Goal: Task Accomplishment & Management: Use online tool/utility

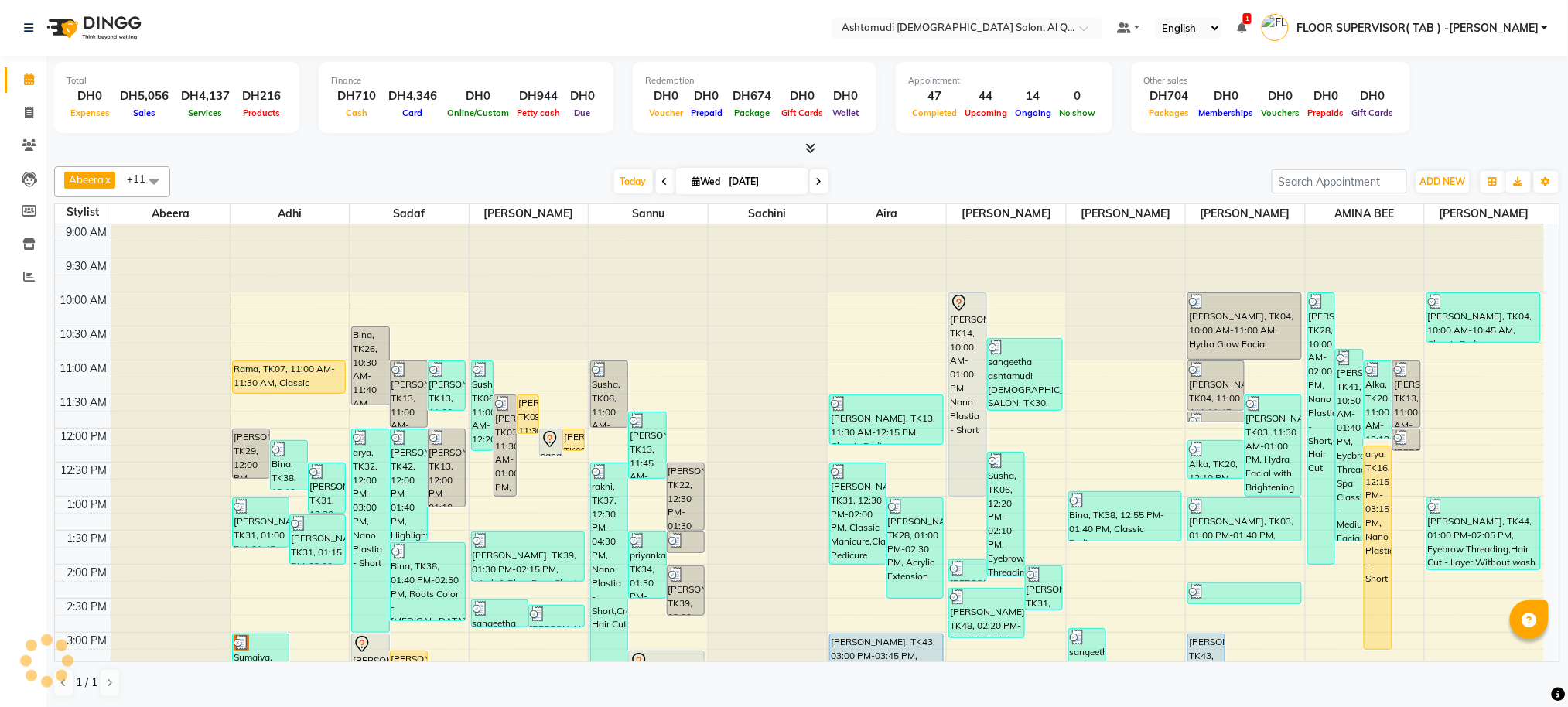
click at [1439, 49] on div "Login Successfully." at bounding box center [1456, 45] width 182 height 17
click at [31, 277] on icon at bounding box center [30, 277] width 12 height 12
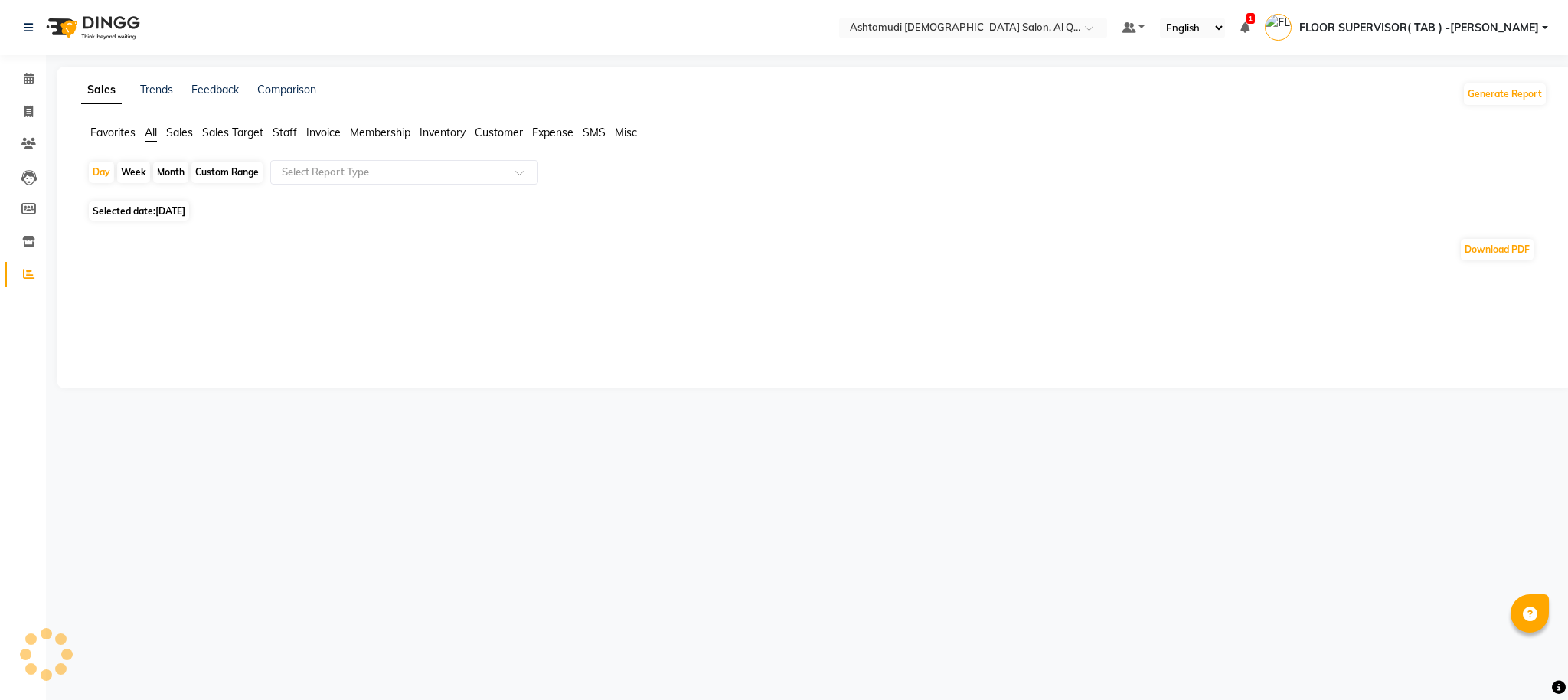
click at [223, 165] on div "Custom Range" at bounding box center [226, 173] width 71 height 21
click at [201, 177] on div "Custom Range" at bounding box center [226, 173] width 71 height 21
select select "9"
select select "2025"
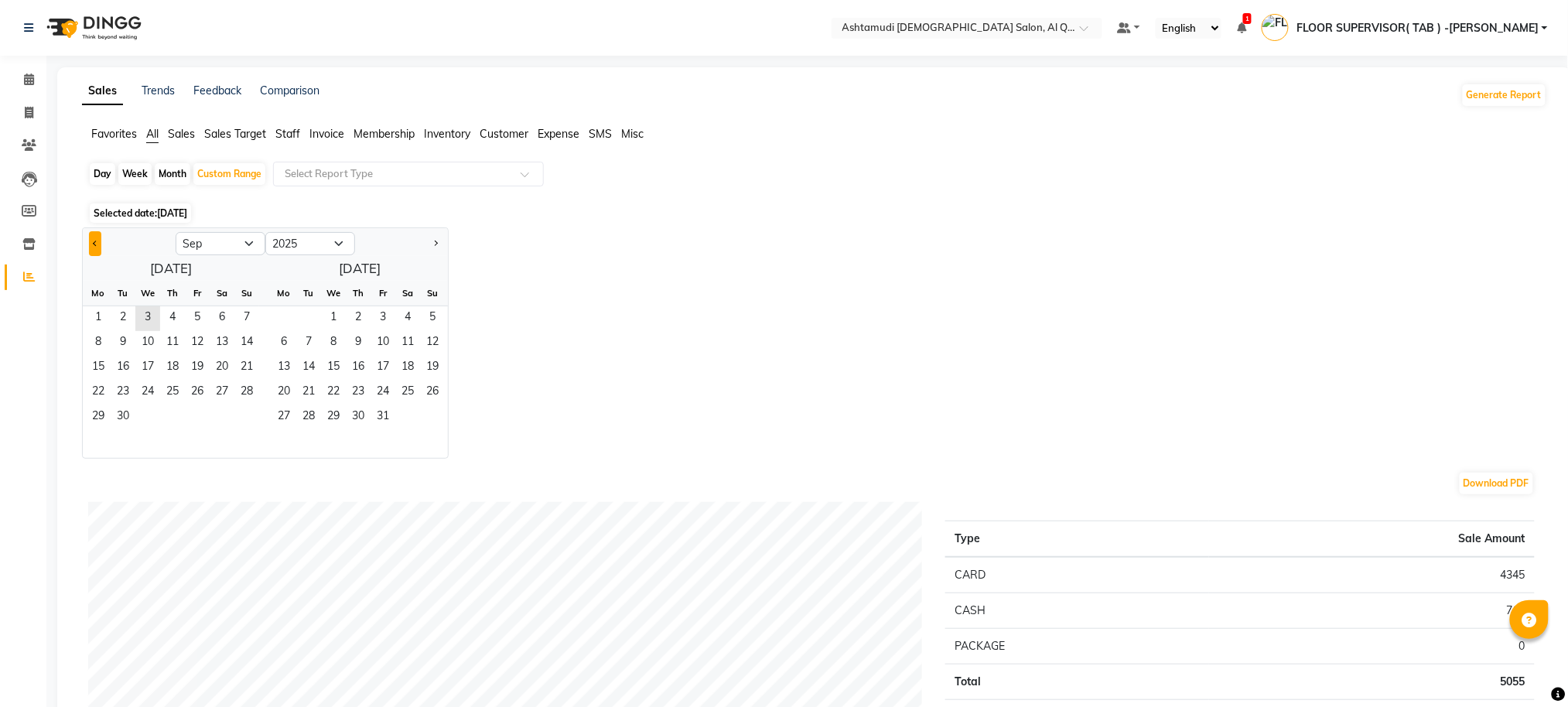
click at [94, 240] on span "Previous month" at bounding box center [95, 243] width 6 height 6
select select "8"
drag, startPoint x: 188, startPoint y: 315, endPoint x: 233, endPoint y: 373, distance: 73.4
click at [190, 314] on span "1" at bounding box center [197, 318] width 25 height 25
click at [250, 420] on span "31" at bounding box center [246, 418] width 25 height 25
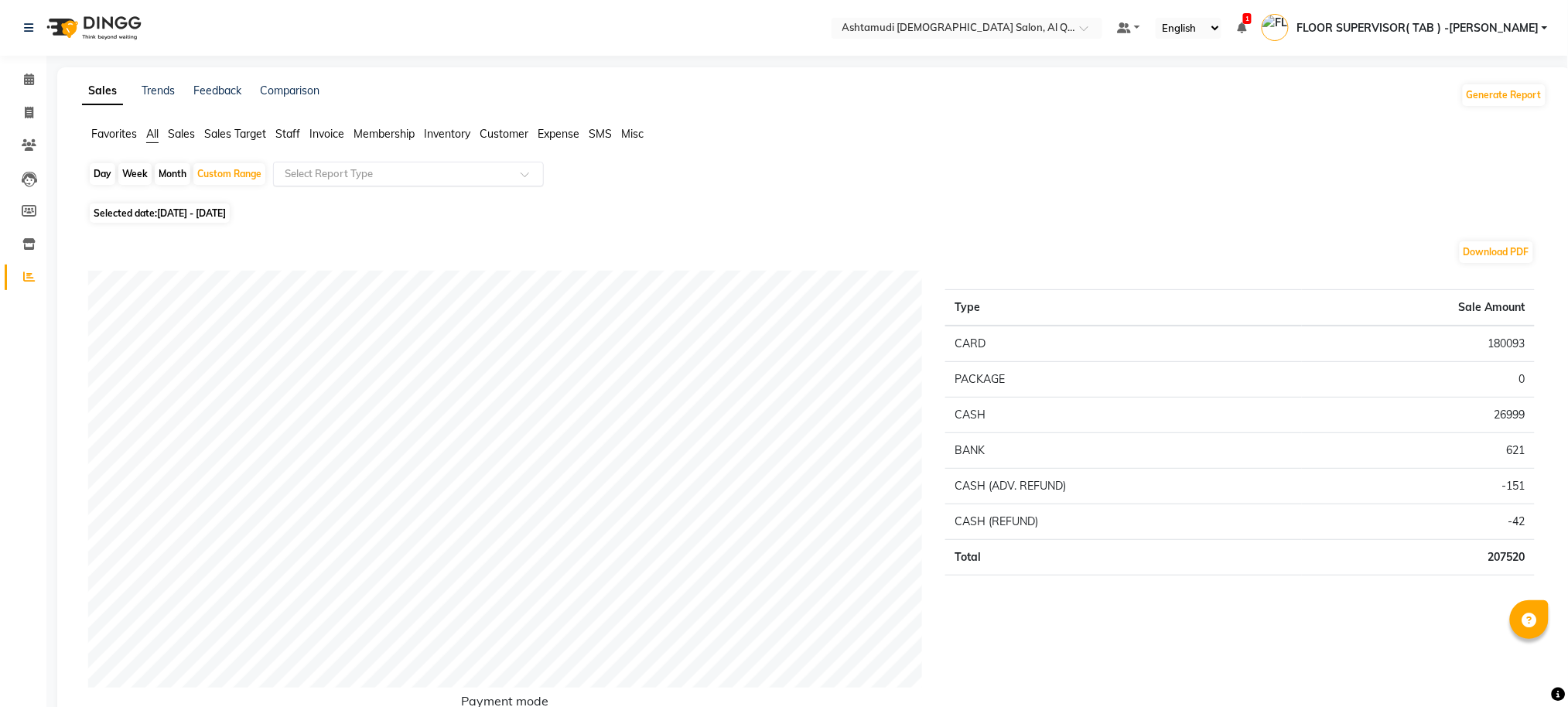
click at [429, 175] on input "text" at bounding box center [393, 174] width 222 height 16
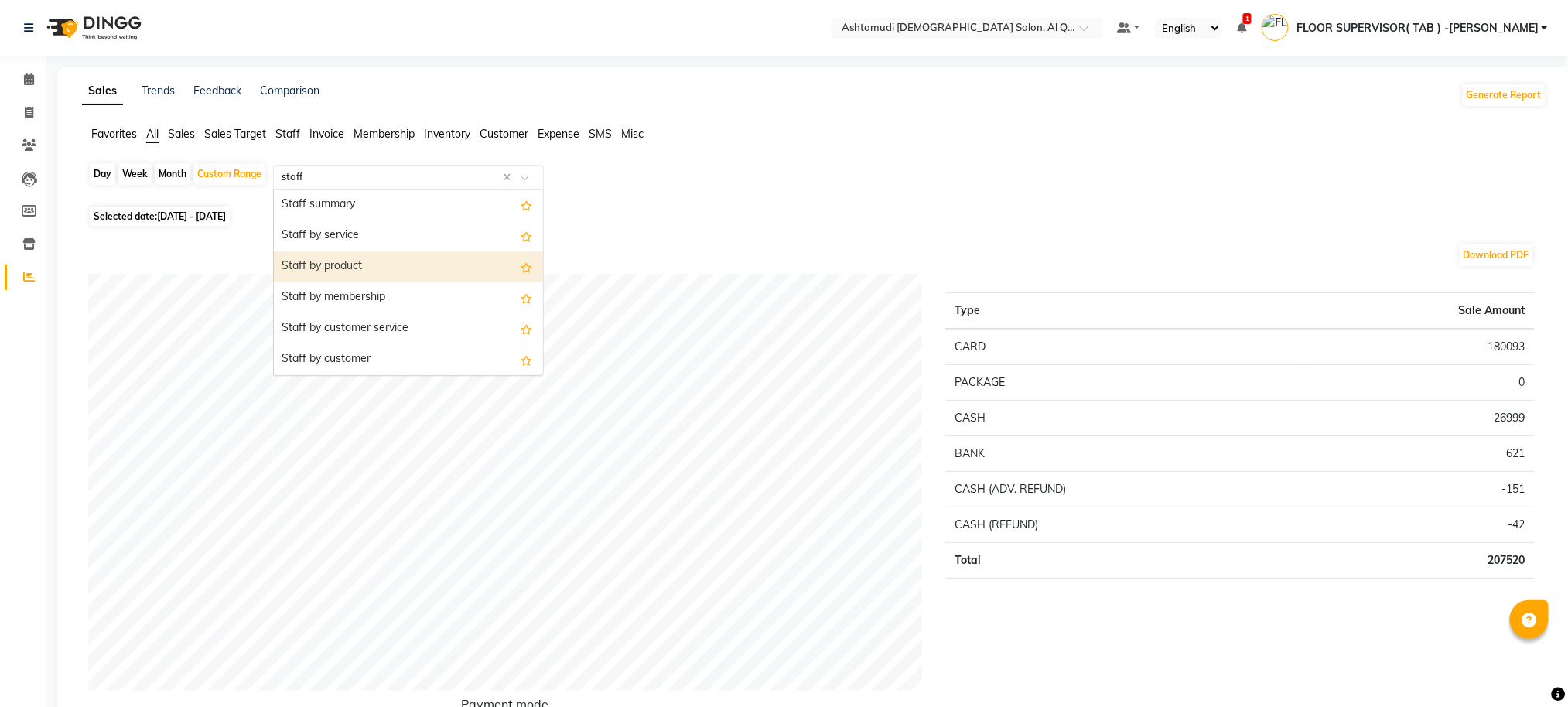
type input "staff c"
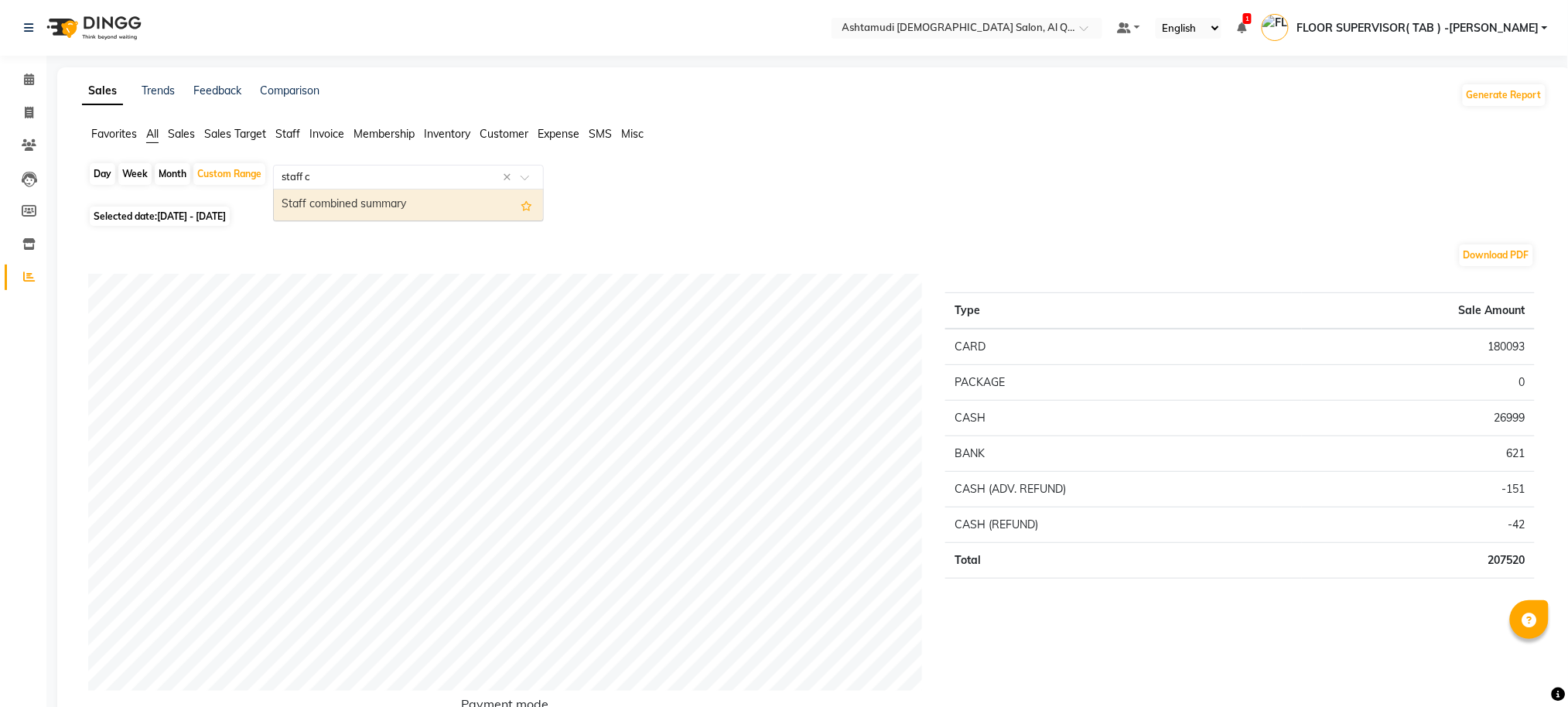
click at [403, 199] on div "Staff combined summary" at bounding box center [408, 205] width 269 height 31
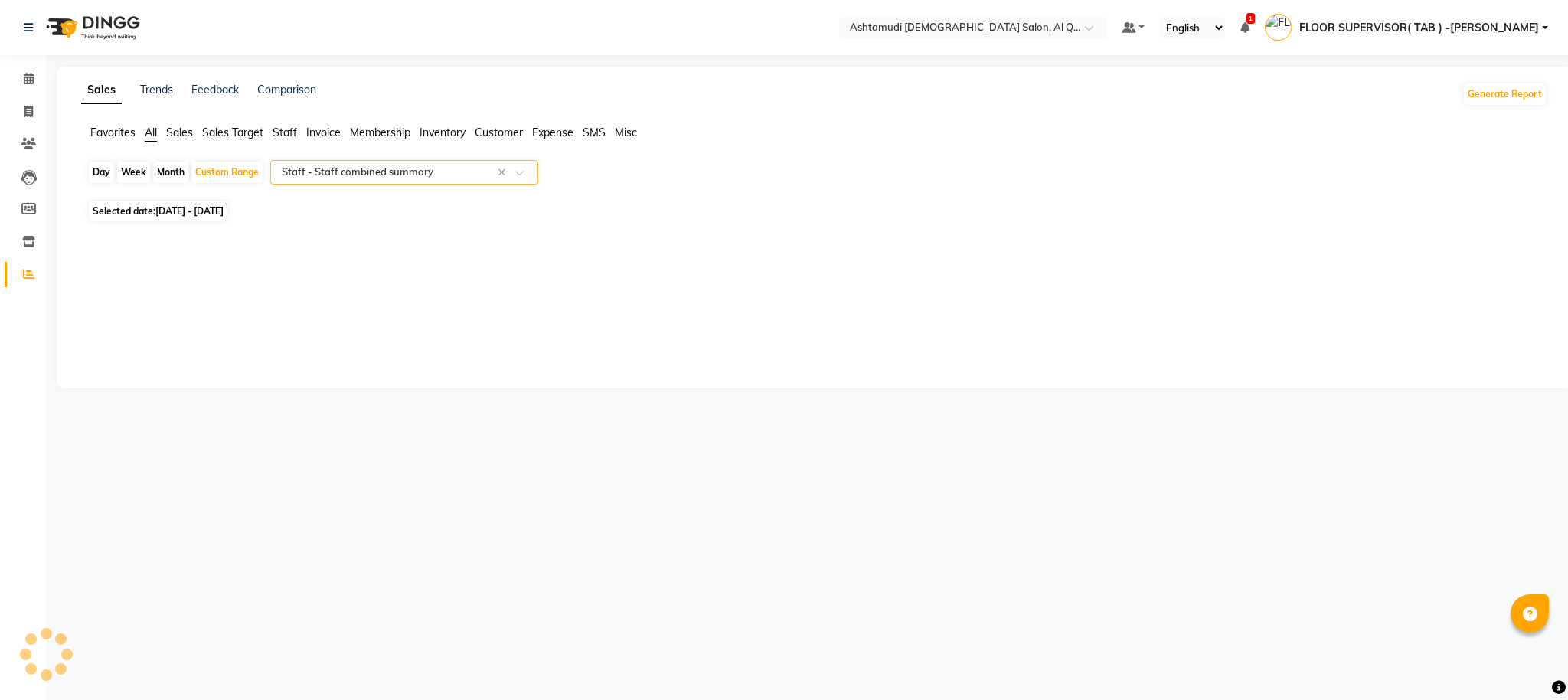
select select "full_report"
select select "csv"
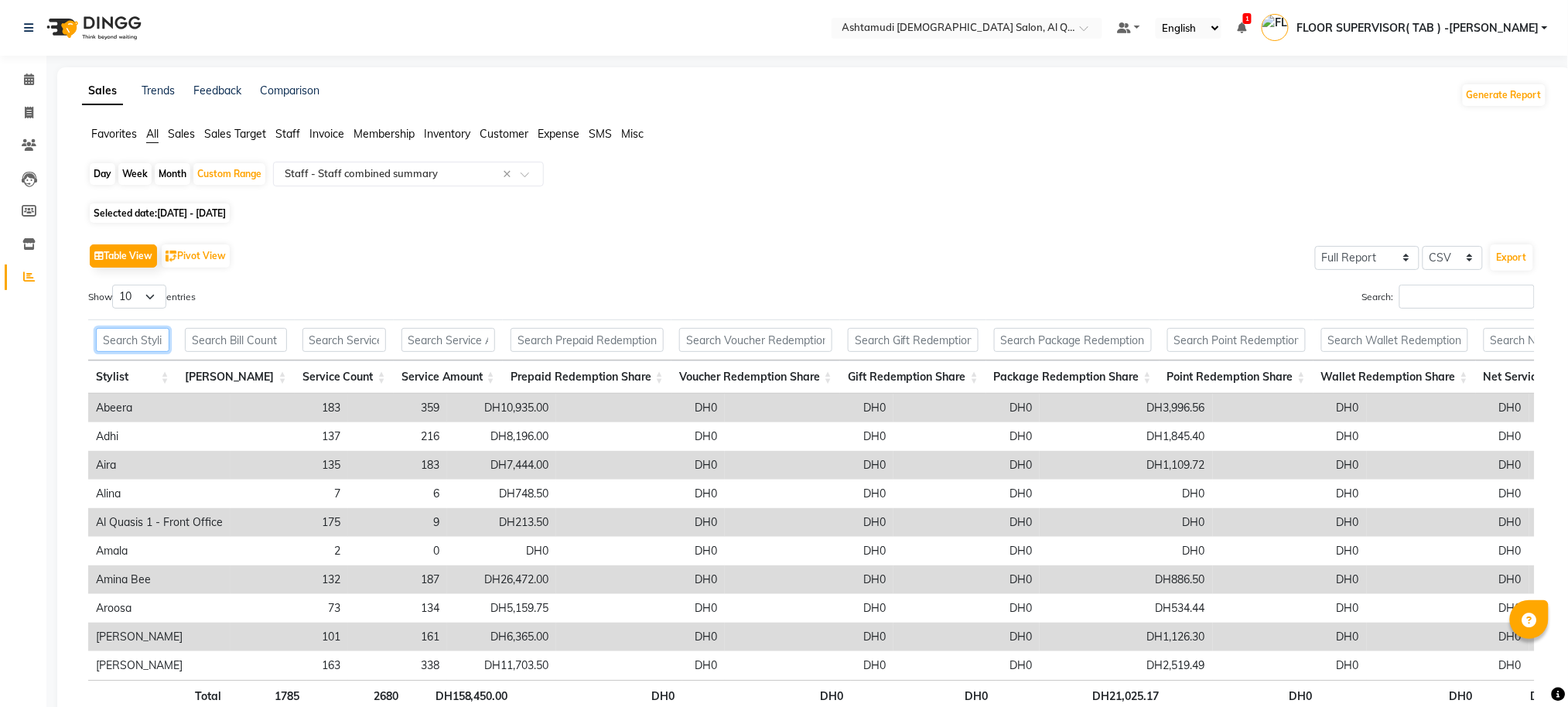
click at [147, 341] on input "text" at bounding box center [132, 340] width 74 height 24
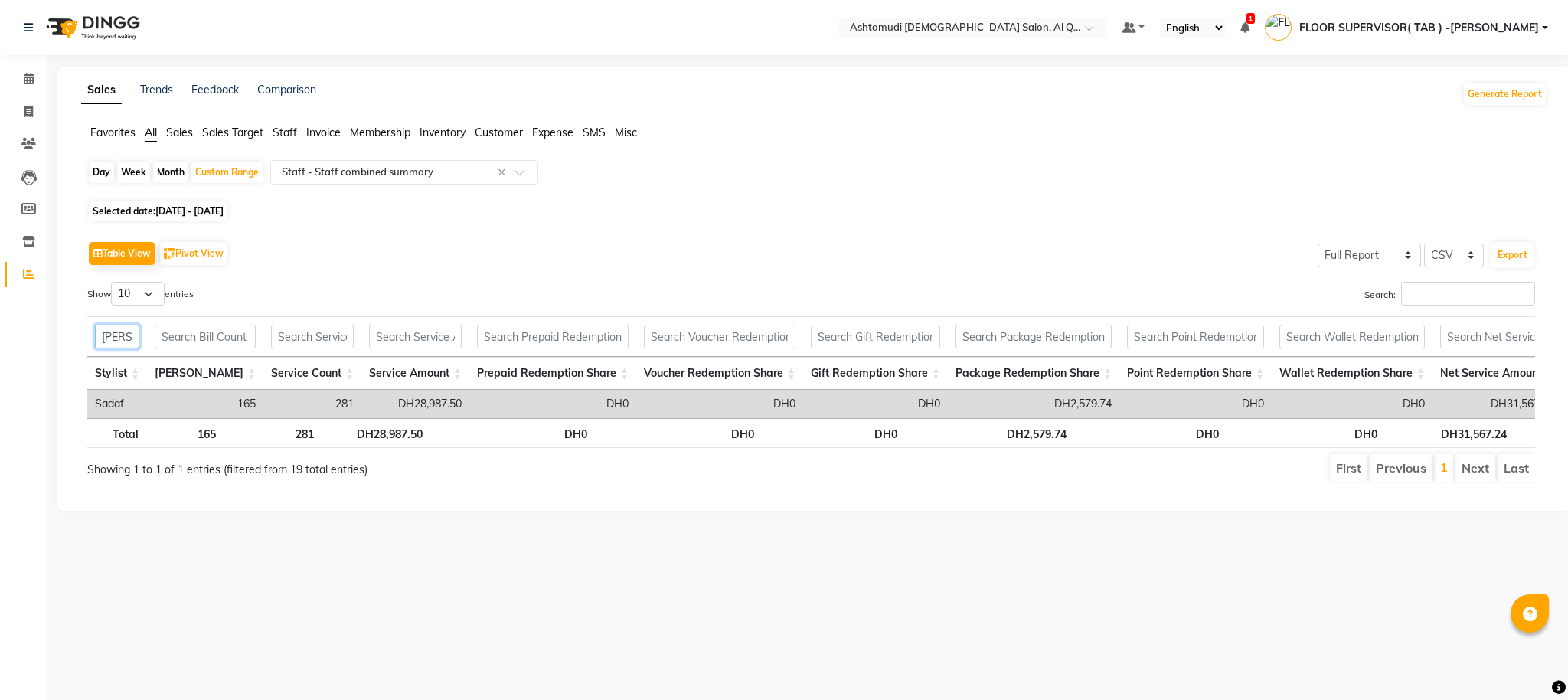
type input "[PERSON_NAME]"
click at [1460, 29] on span "FLOOR SUPERVISOR( TAB ) -[PERSON_NAME]" at bounding box center [1420, 27] width 240 height 17
click at [1479, 104] on link "Sign out" at bounding box center [1471, 110] width 140 height 23
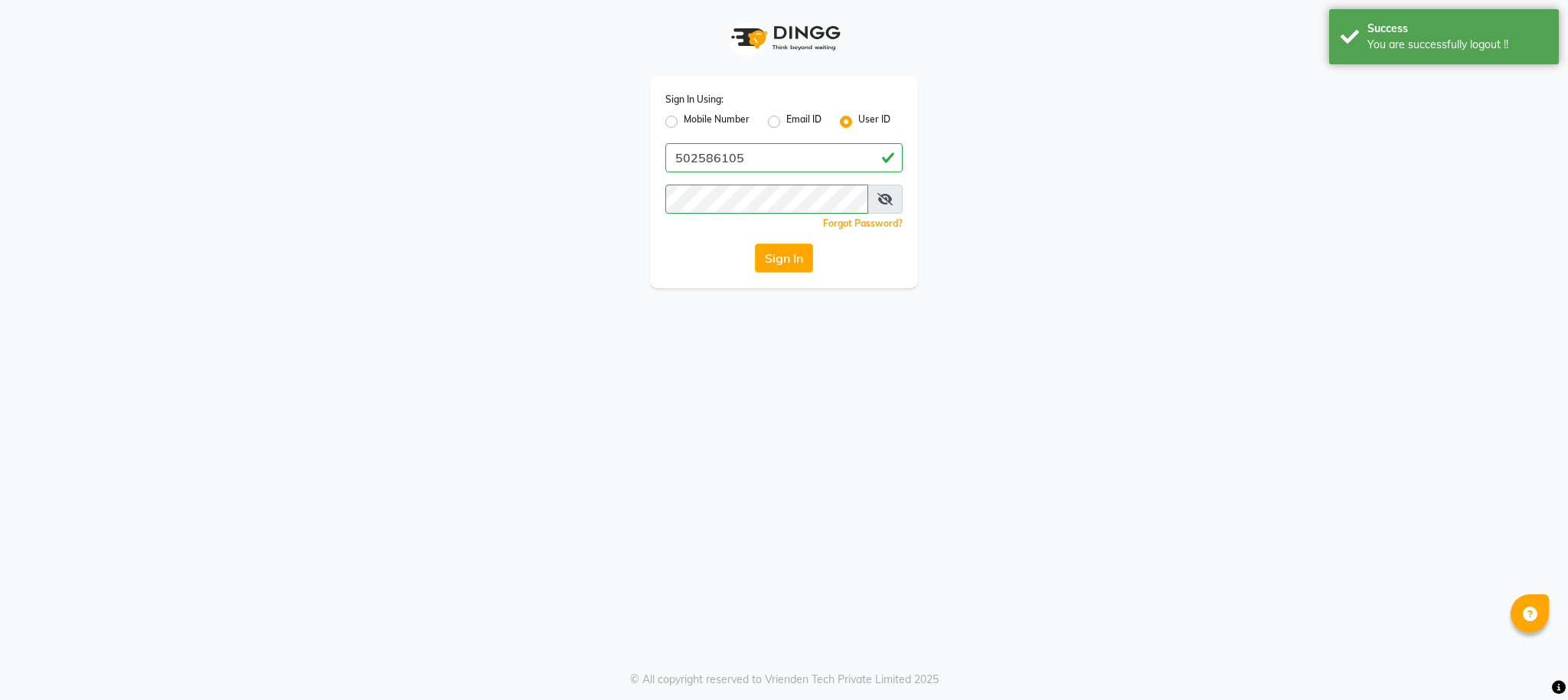
click at [684, 124] on label "Mobile Number" at bounding box center [717, 122] width 66 height 19
click at [684, 123] on input "Mobile Number" at bounding box center [689, 118] width 10 height 10
radio input "true"
radio input "false"
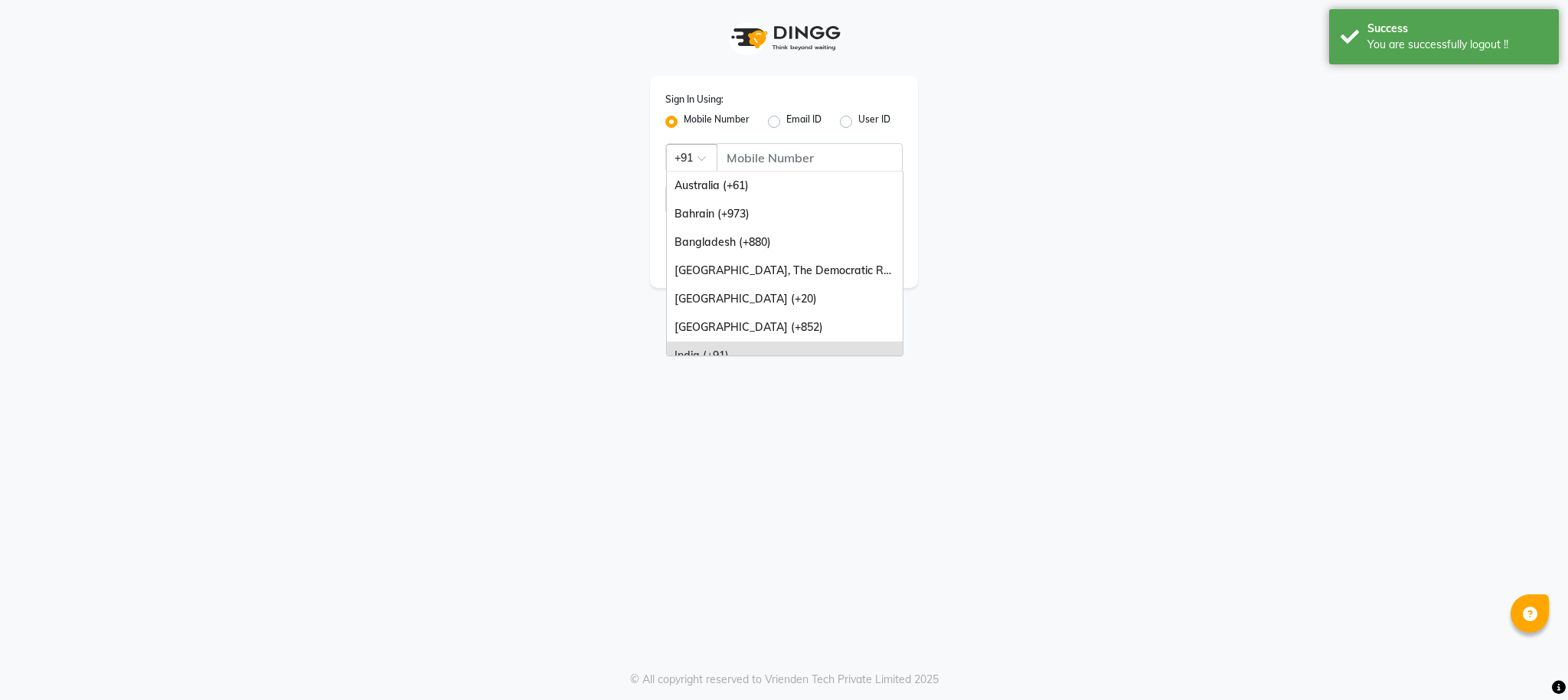
click at [692, 158] on div at bounding box center [691, 156] width 50 height 17
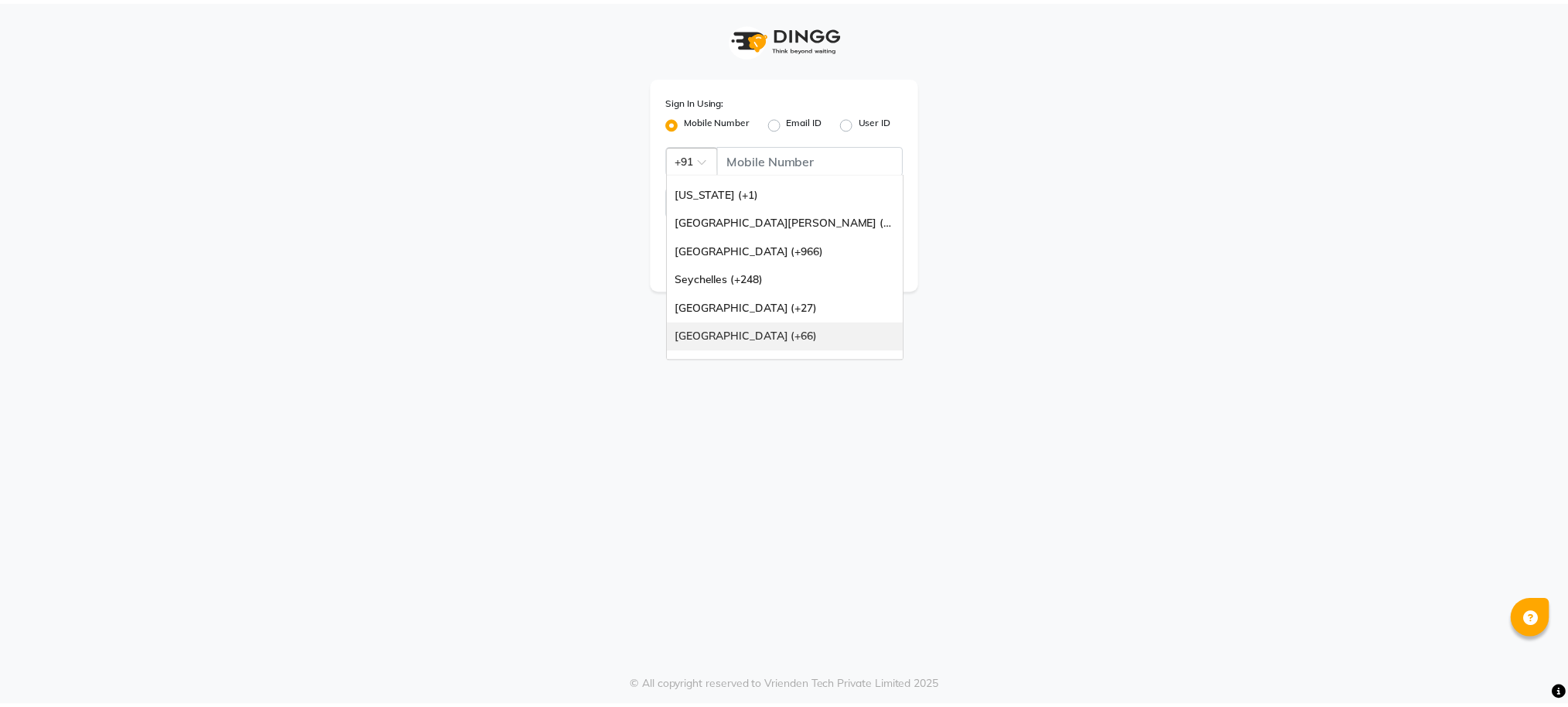
scroll to position [387, 0]
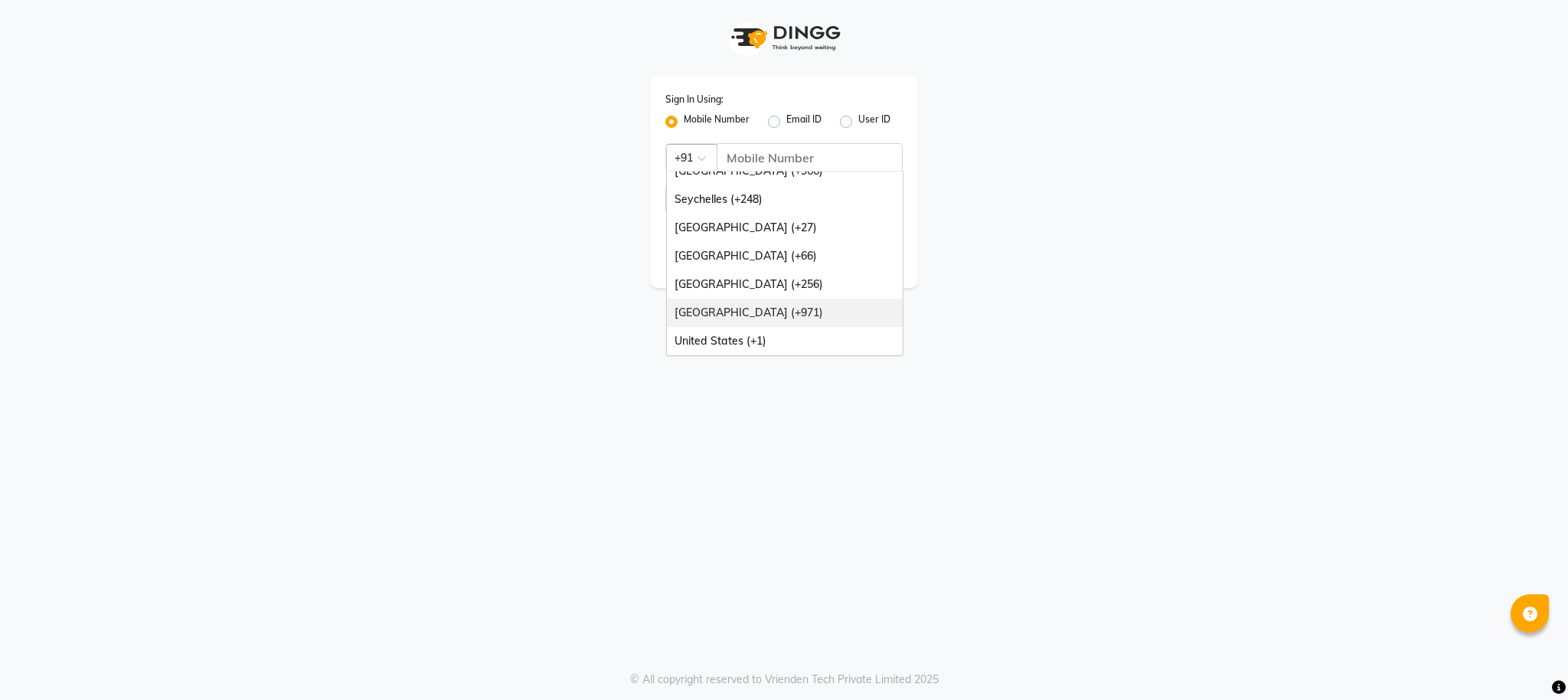
drag, startPoint x: 795, startPoint y: 311, endPoint x: 790, endPoint y: 292, distance: 19.6
click at [793, 309] on div "[GEOGRAPHIC_DATA] (+971)" at bounding box center [784, 312] width 236 height 28
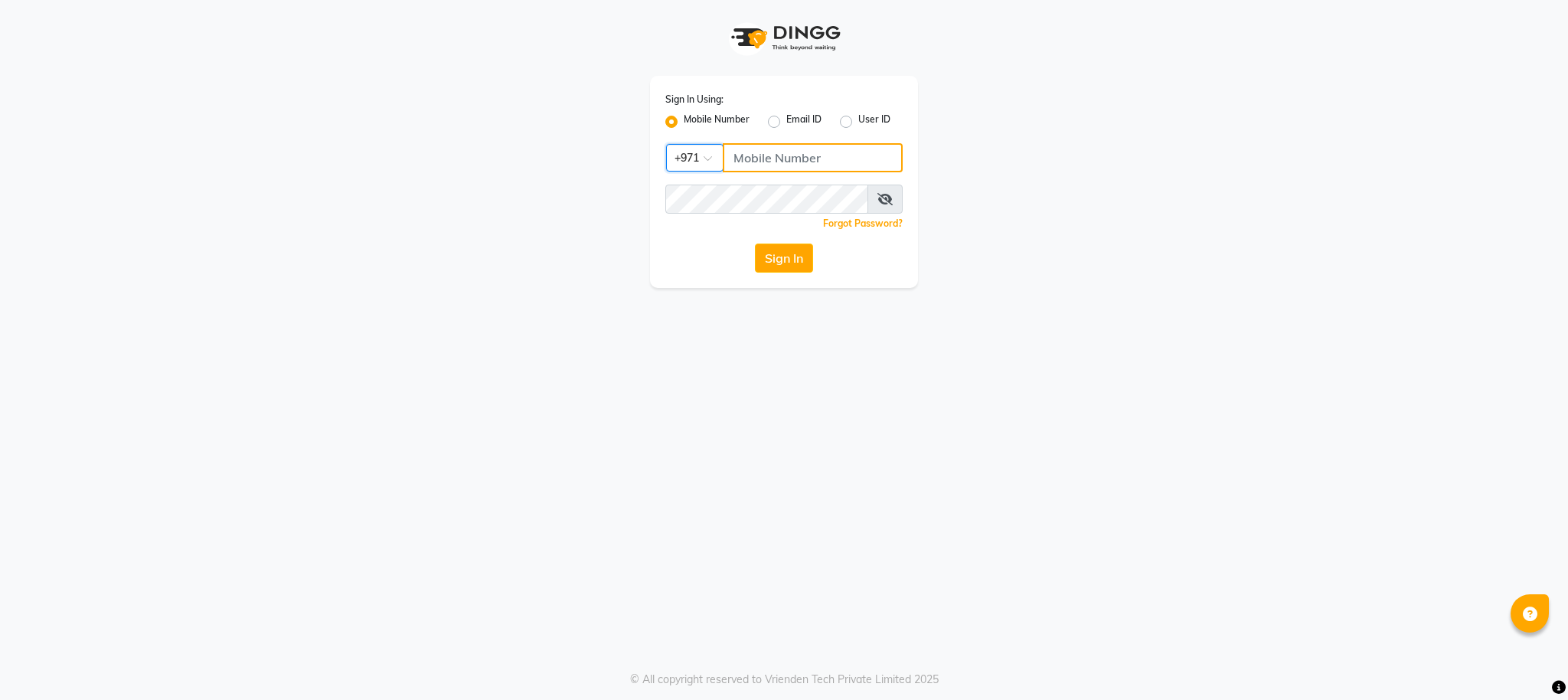
click at [789, 151] on input "Username" at bounding box center [813, 158] width 180 height 29
click at [645, 395] on div "Sign In Using: Mobile Number Email ID User ID Country Code × [PHONE_NUMBER] Rem…" at bounding box center [784, 350] width 1568 height 700
click at [797, 263] on button "Sign In" at bounding box center [784, 258] width 58 height 29
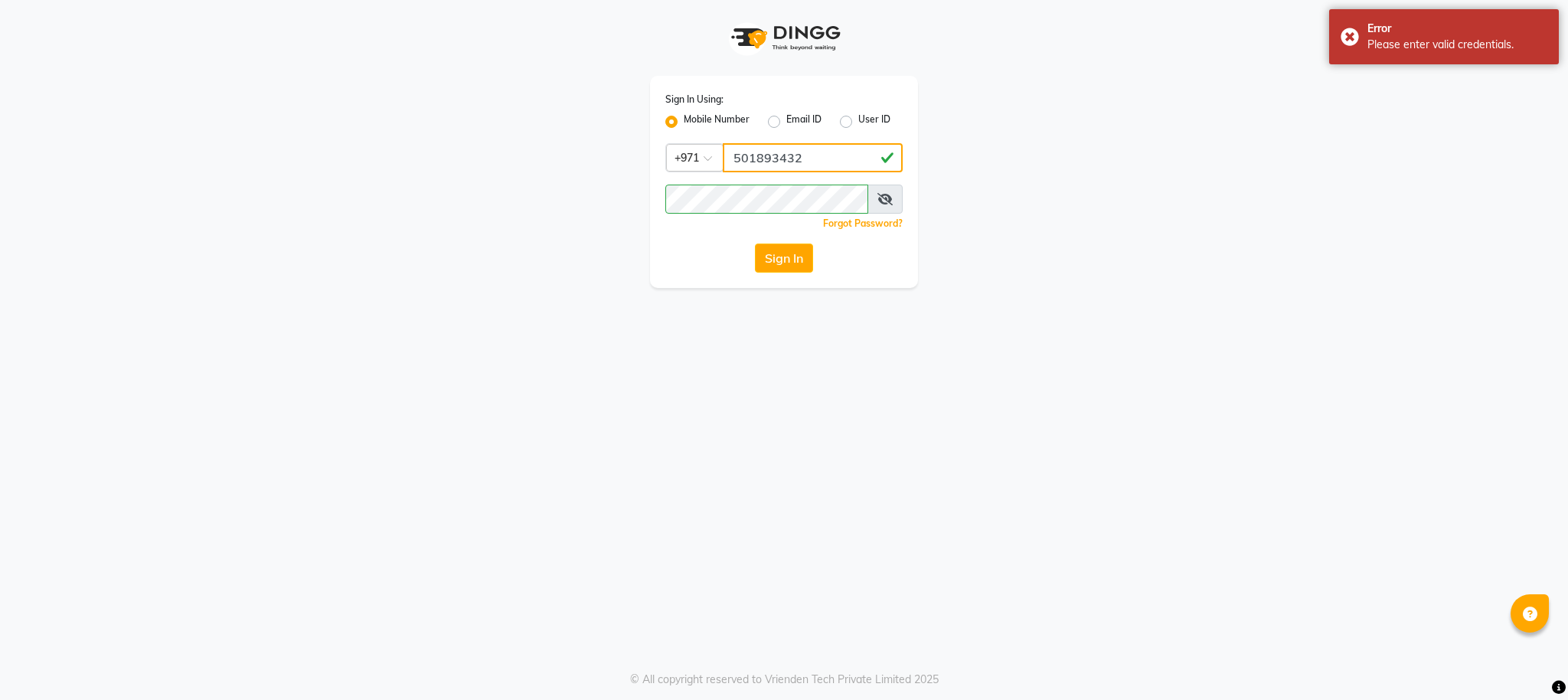
click at [816, 163] on input "501893432" at bounding box center [813, 158] width 180 height 29
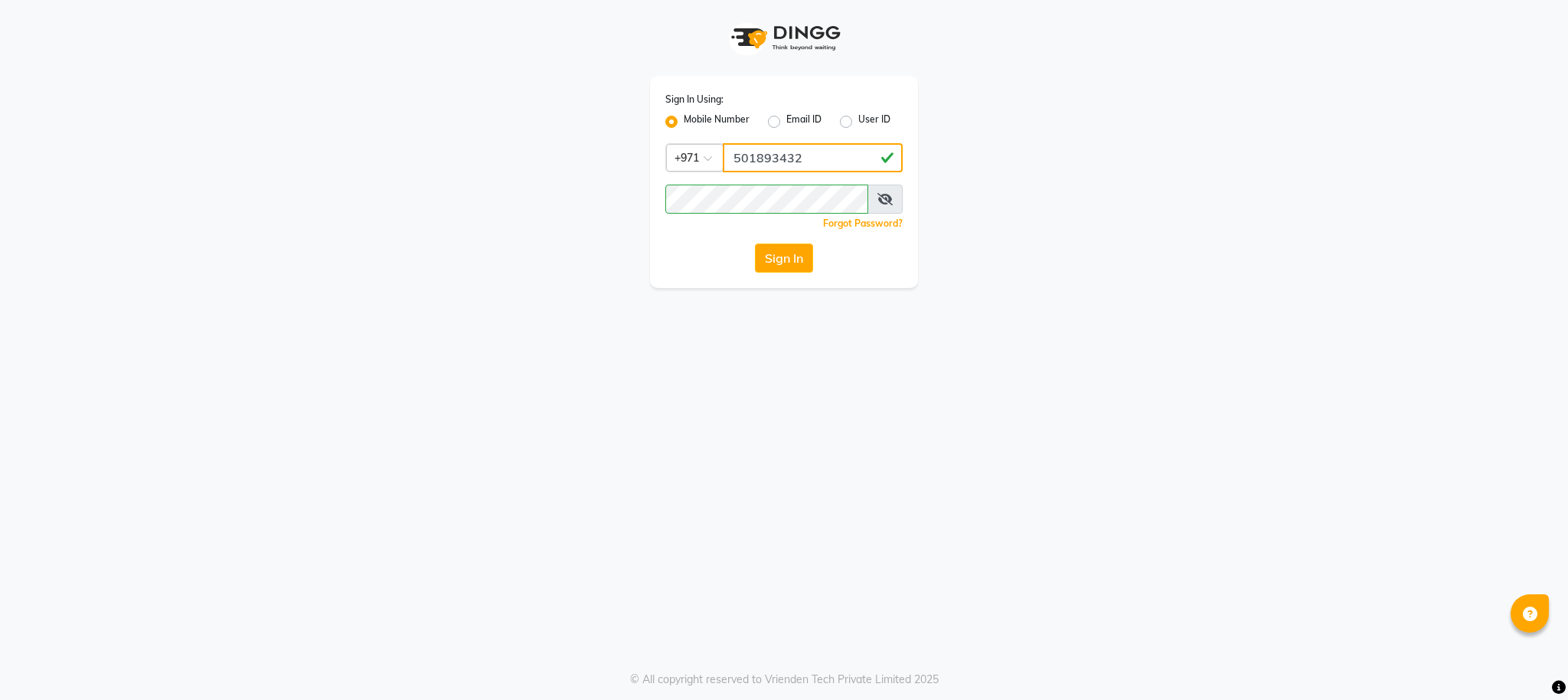
click at [827, 160] on input "501893432" at bounding box center [813, 158] width 180 height 29
type input "501893430"
click at [484, 204] on div "Sign In Using: Mobile Number Email ID User ID Country Code × [PHONE_NUMBER] Rem…" at bounding box center [784, 143] width 873 height 288
drag, startPoint x: 459, startPoint y: 359, endPoint x: 598, endPoint y: 345, distance: 139.7
click at [460, 359] on div "Sign In Using: Mobile Number Email ID User ID Country Code × [PHONE_NUMBER] Rem…" at bounding box center [784, 350] width 1568 height 700
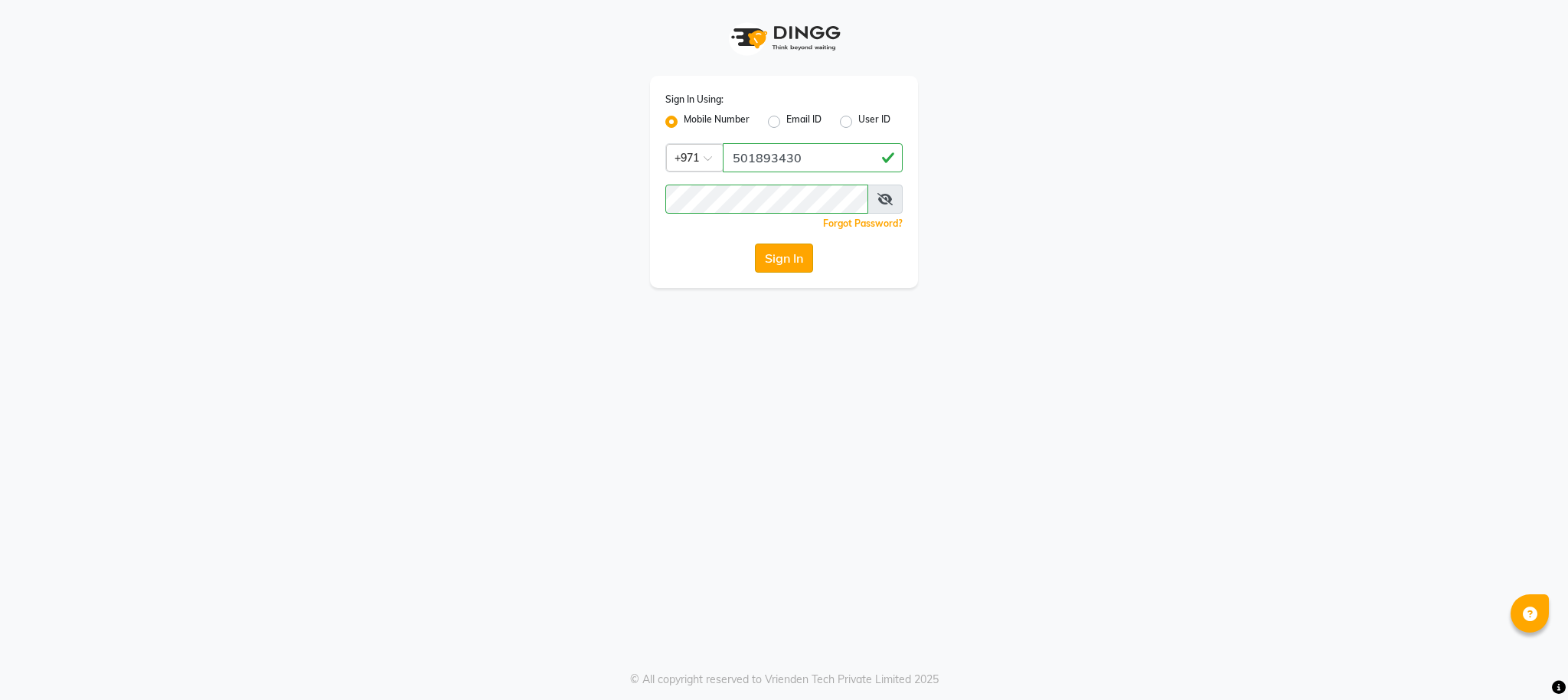
click at [779, 269] on button "Sign In" at bounding box center [784, 258] width 58 height 29
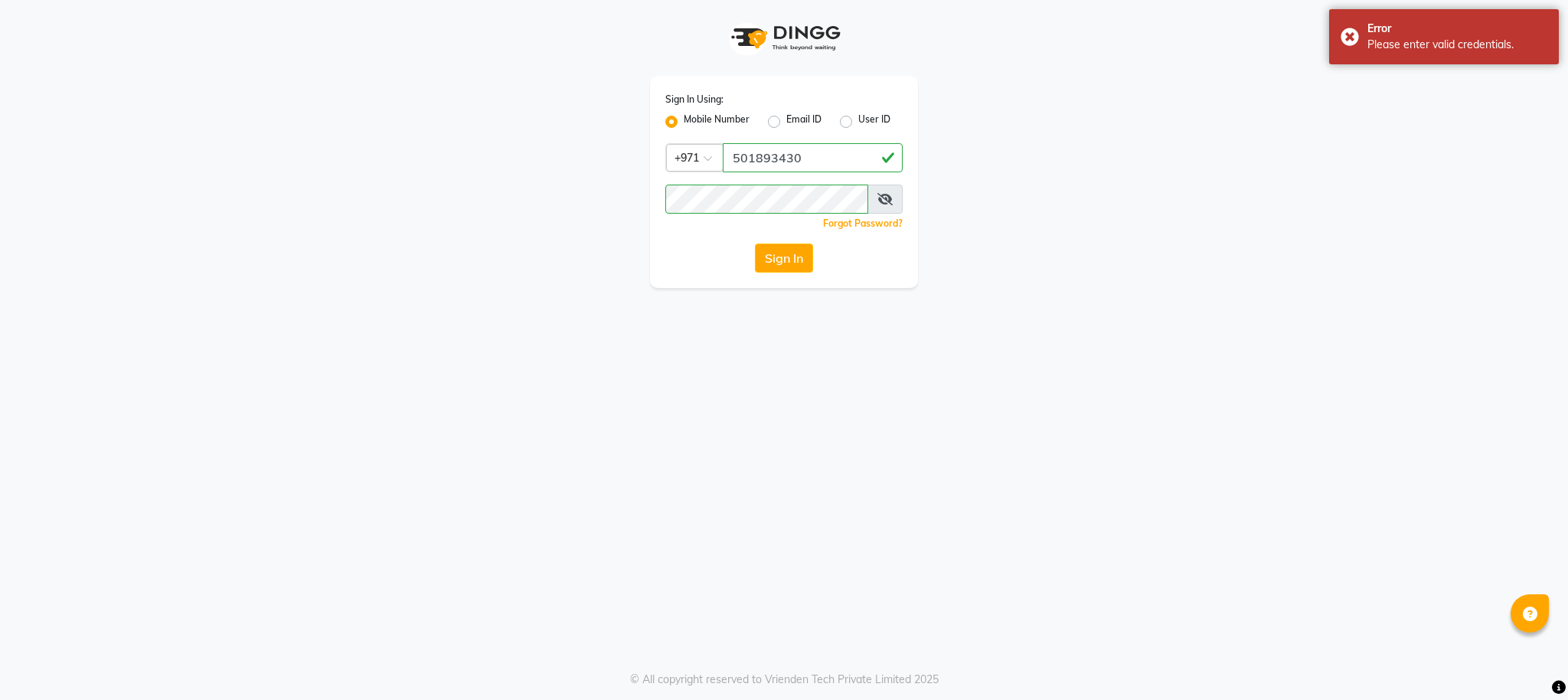
click at [516, 506] on div "Sign In Using: Mobile Number Email ID User ID Country Code × [PHONE_NUMBER] Rem…" at bounding box center [784, 350] width 1568 height 700
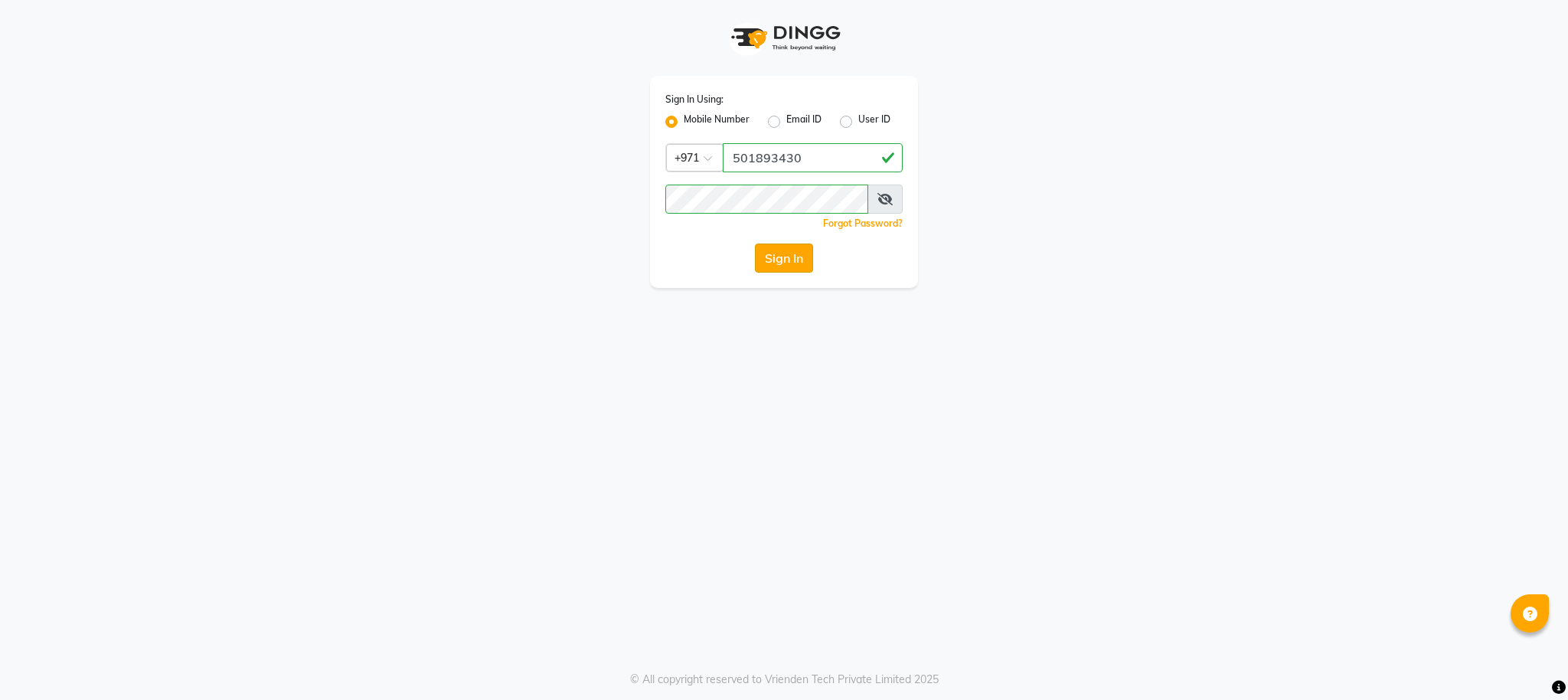
click at [780, 256] on button "Sign In" at bounding box center [784, 258] width 58 height 29
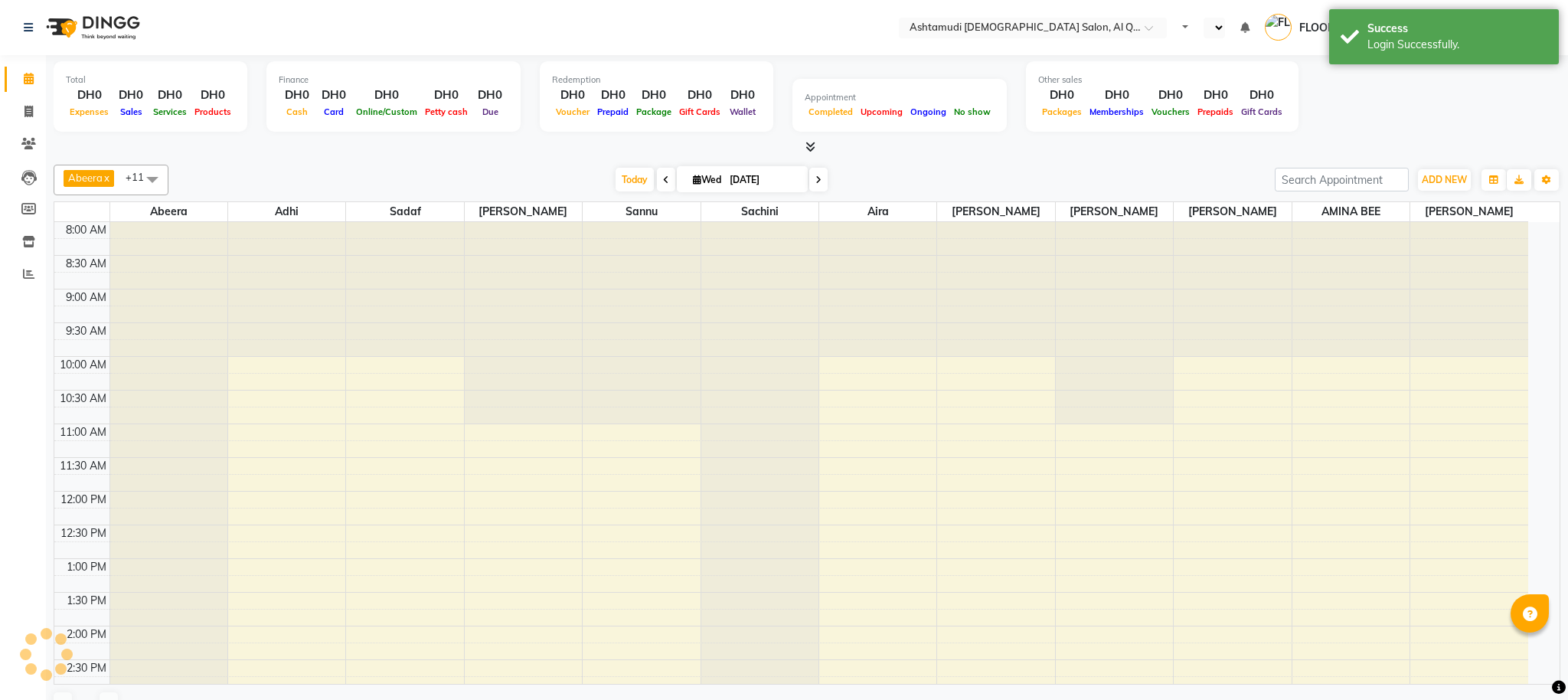
select select "en"
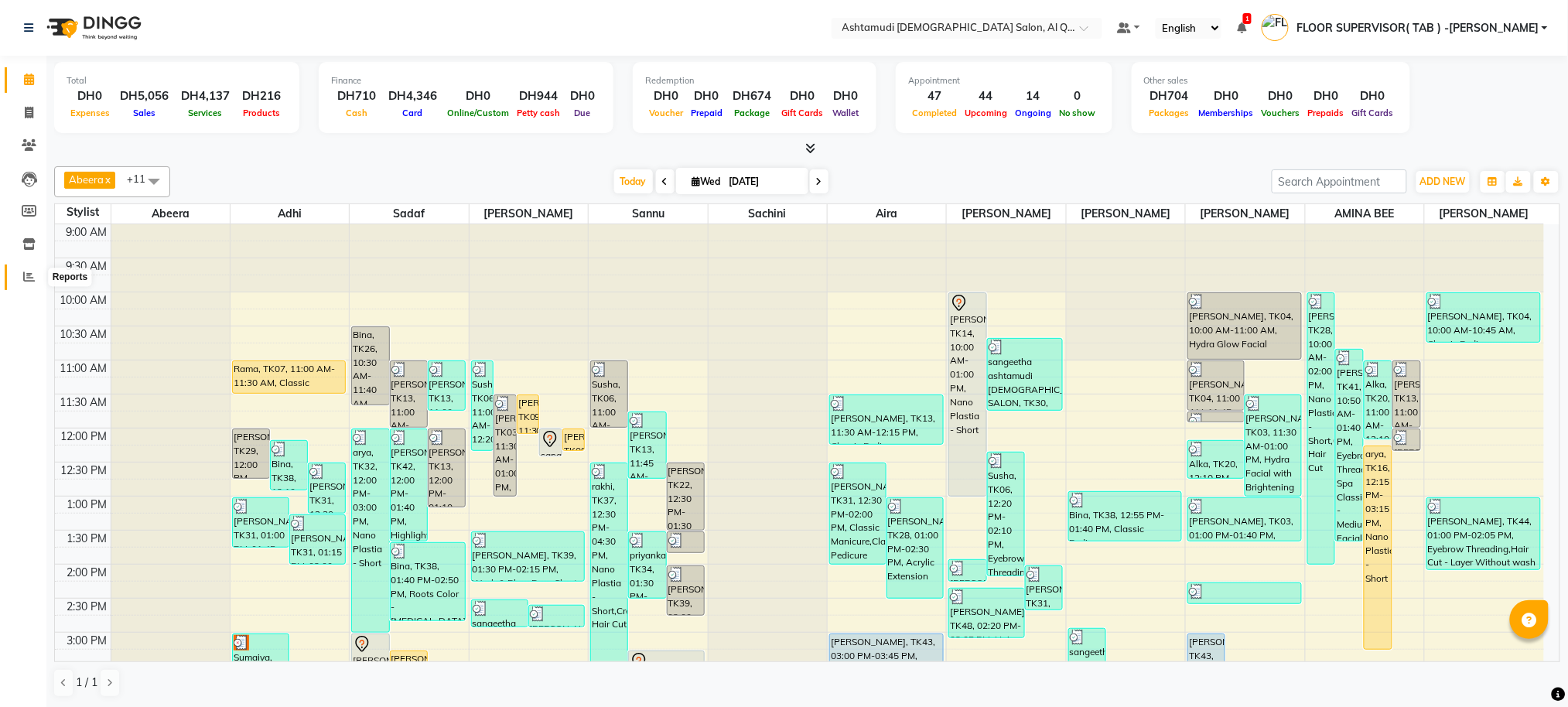
click at [34, 280] on span at bounding box center [30, 278] width 28 height 18
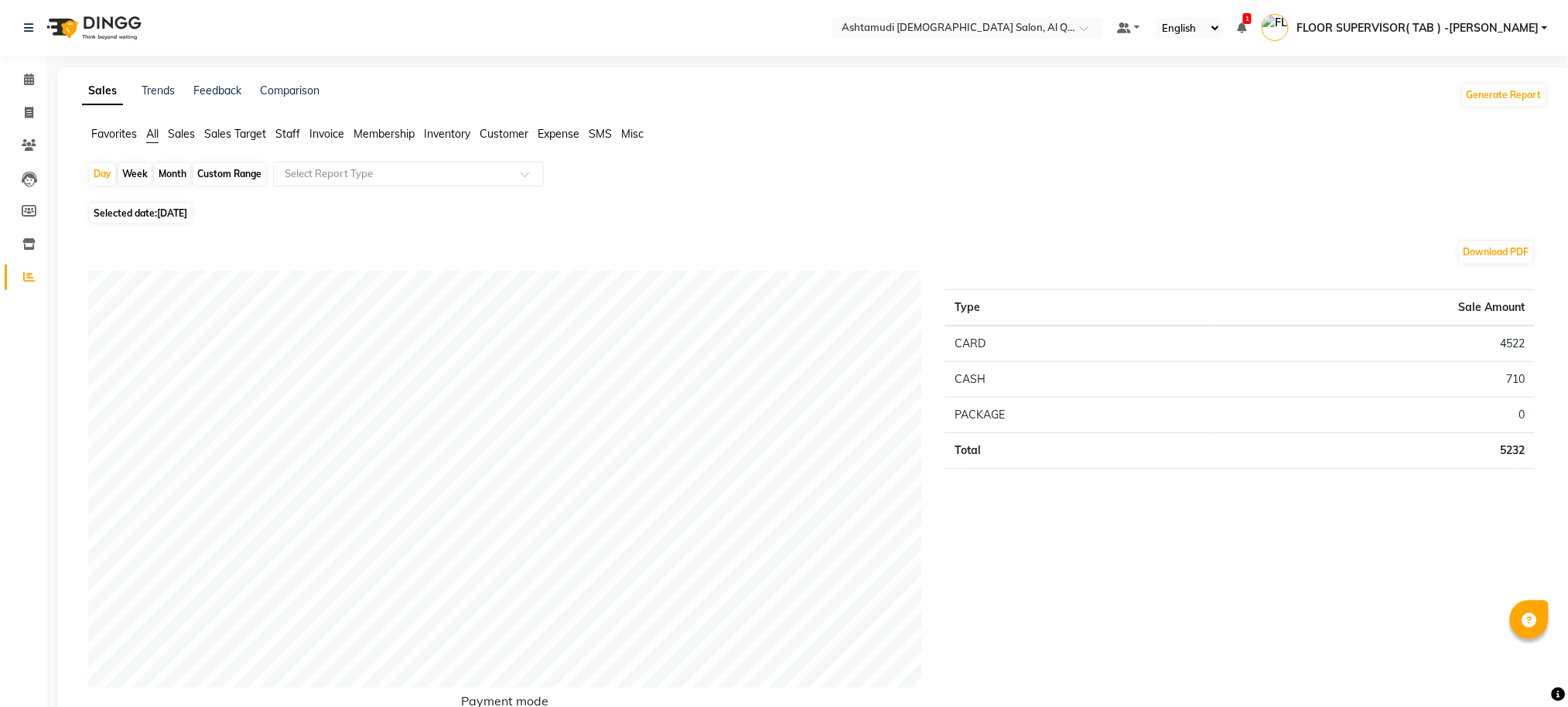
click at [219, 177] on div "Custom Range" at bounding box center [228, 174] width 72 height 22
select select "9"
select select "2025"
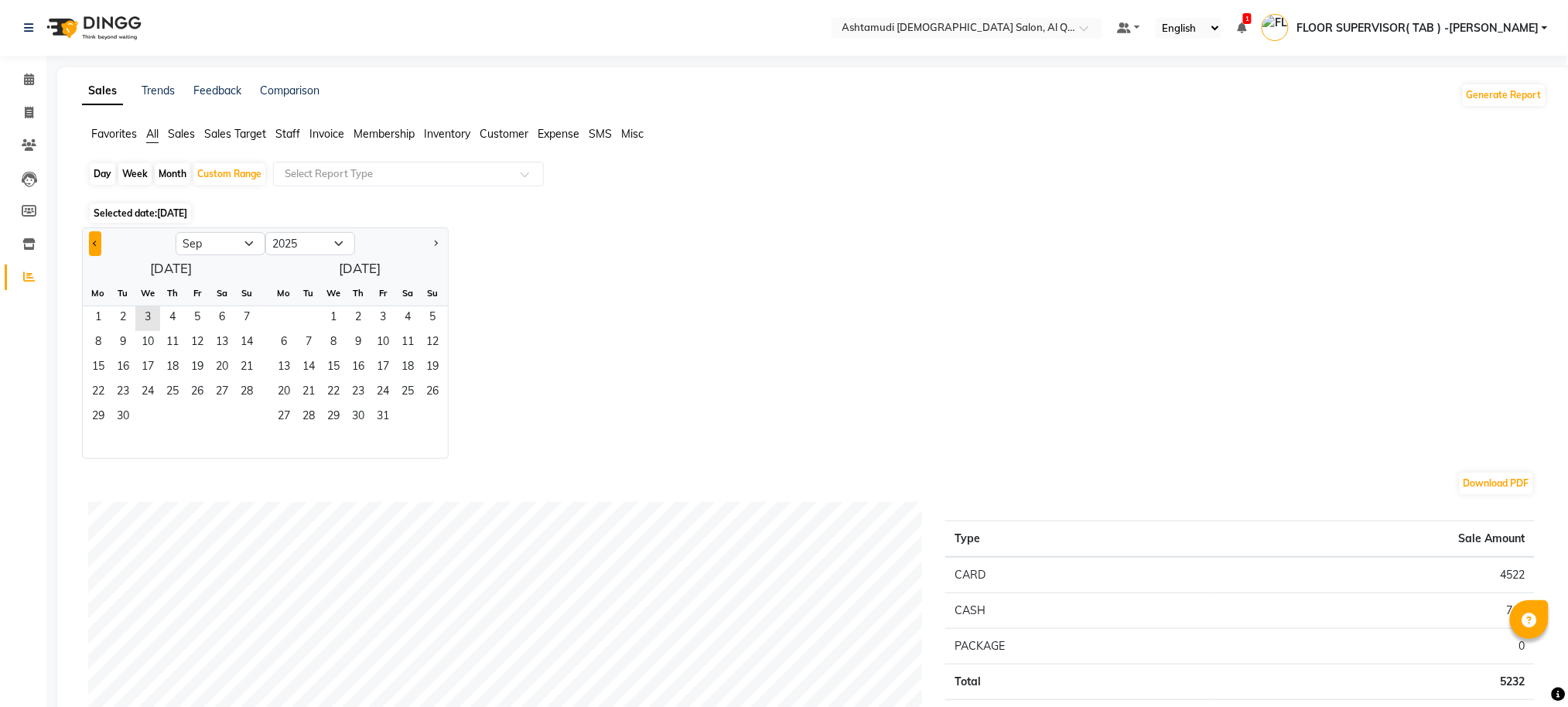
click at [95, 241] on span "Previous month" at bounding box center [95, 243] width 6 height 6
select select "8"
click at [193, 315] on span "1" at bounding box center [197, 318] width 25 height 25
click at [246, 413] on span "31" at bounding box center [246, 418] width 25 height 25
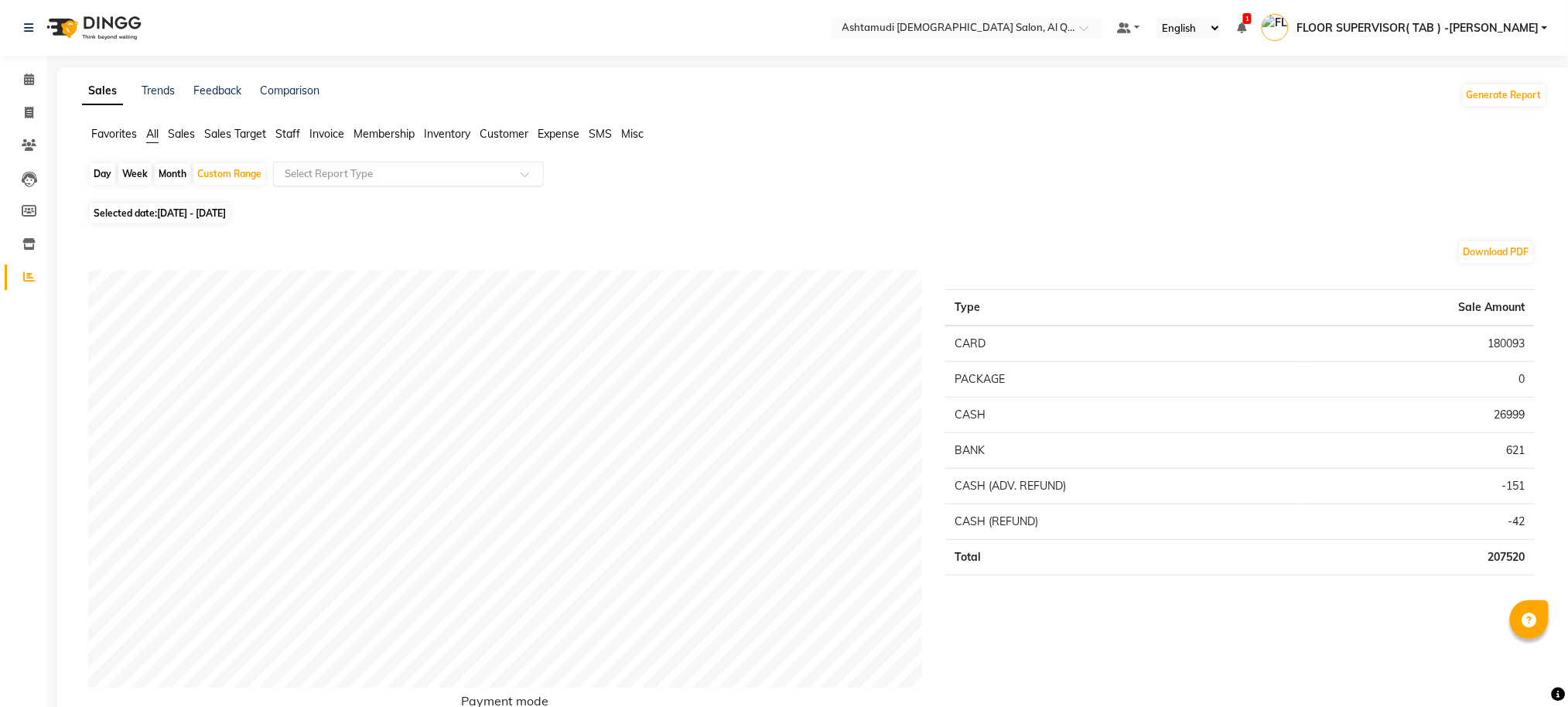
click at [444, 182] on div "Select Report Type" at bounding box center [408, 173] width 271 height 25
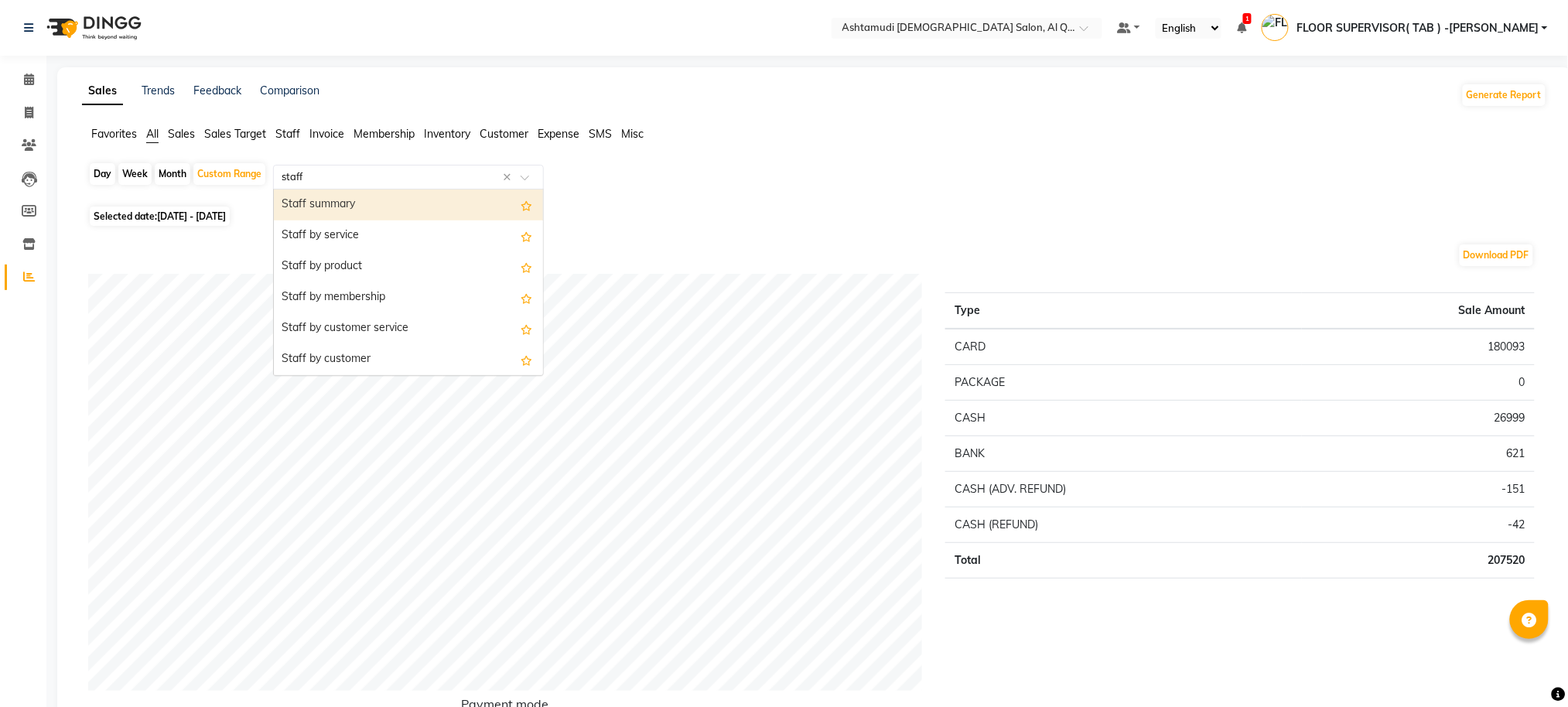
type input "staff c"
click at [417, 204] on div "Staff combined summary" at bounding box center [408, 205] width 269 height 31
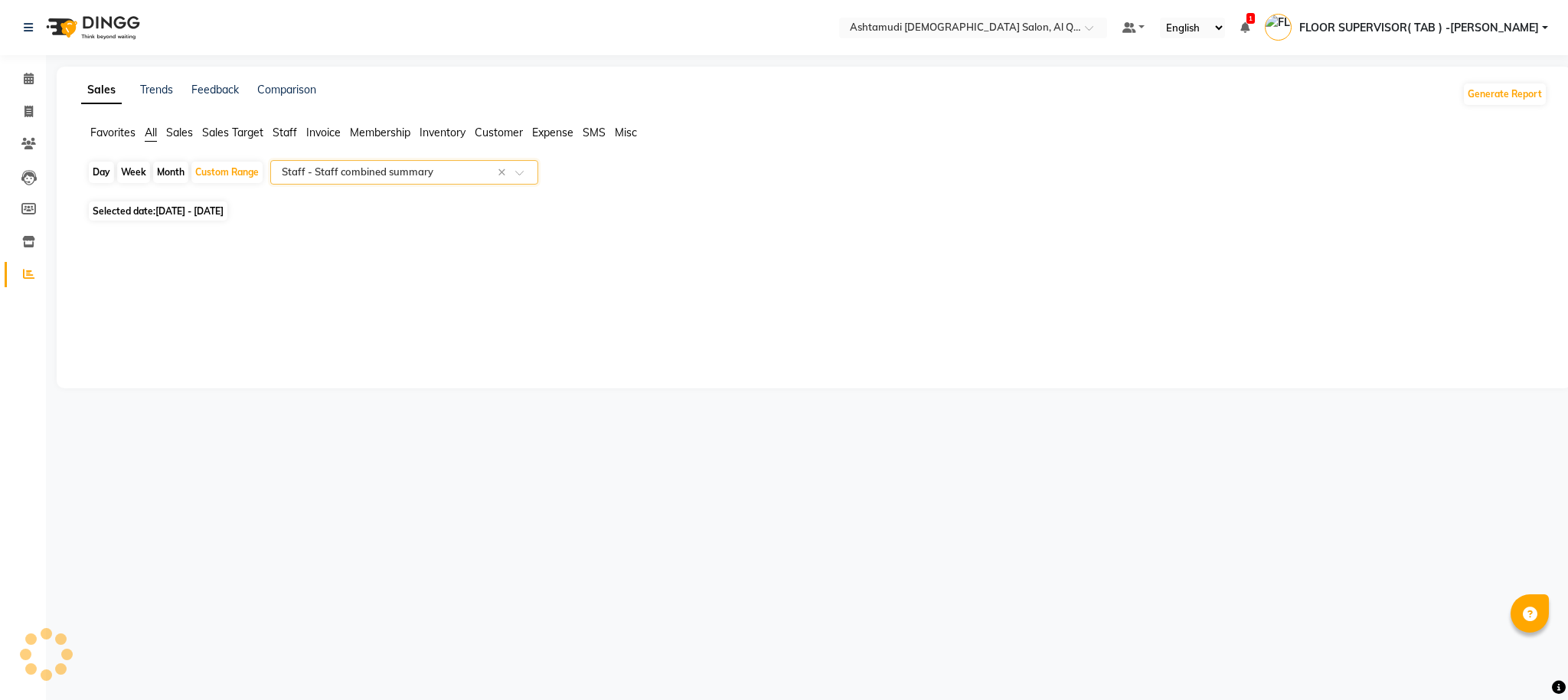
select select "full_report"
select select "csv"
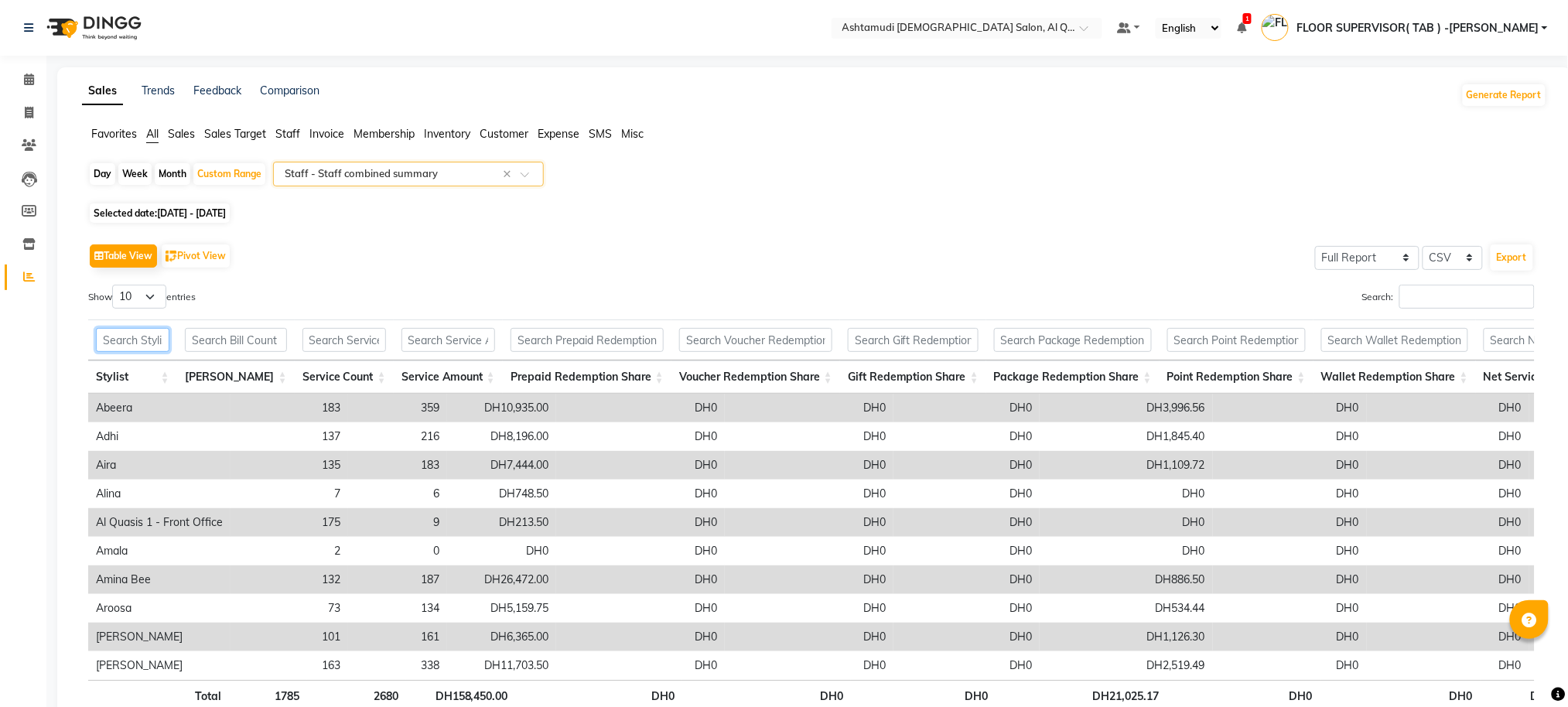
click at [169, 345] on input "text" at bounding box center [132, 340] width 74 height 24
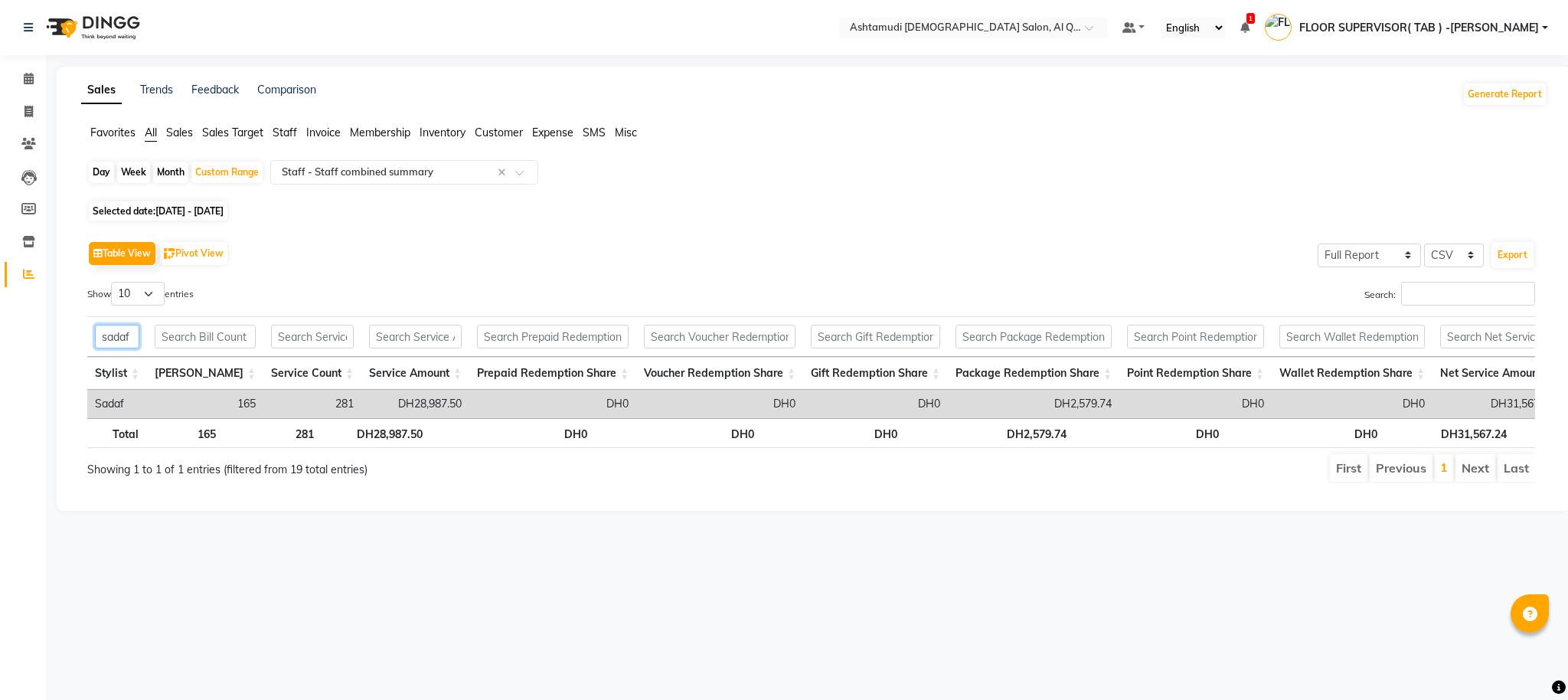
type input "sadaf"
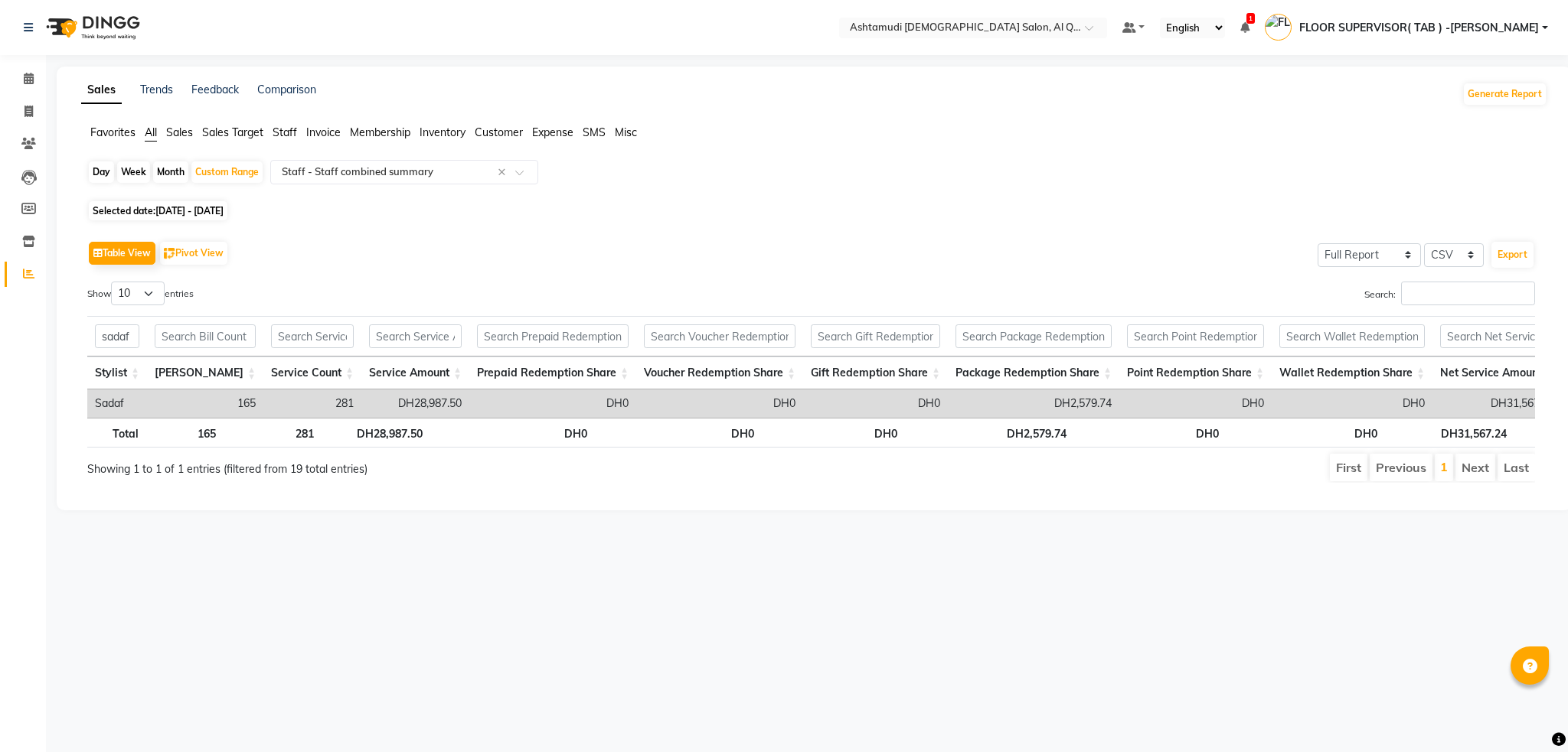
click at [92, 23] on img at bounding box center [92, 27] width 105 height 43
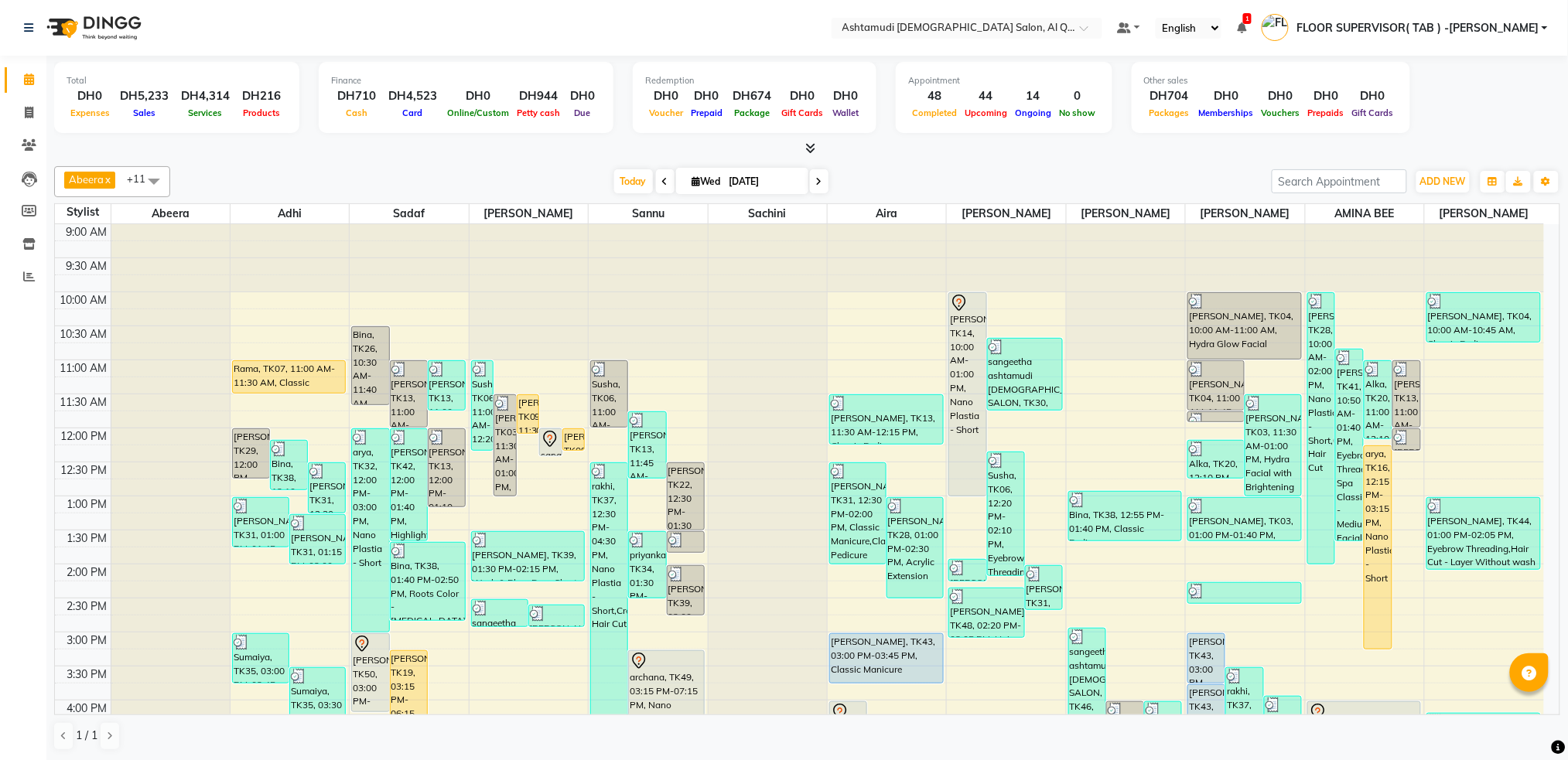
click at [1526, 31] on span "FLOOR SUPERVISOR( TAB ) -[PERSON_NAME]" at bounding box center [1417, 28] width 242 height 17
click at [1481, 110] on link "Sign out" at bounding box center [1469, 111] width 142 height 24
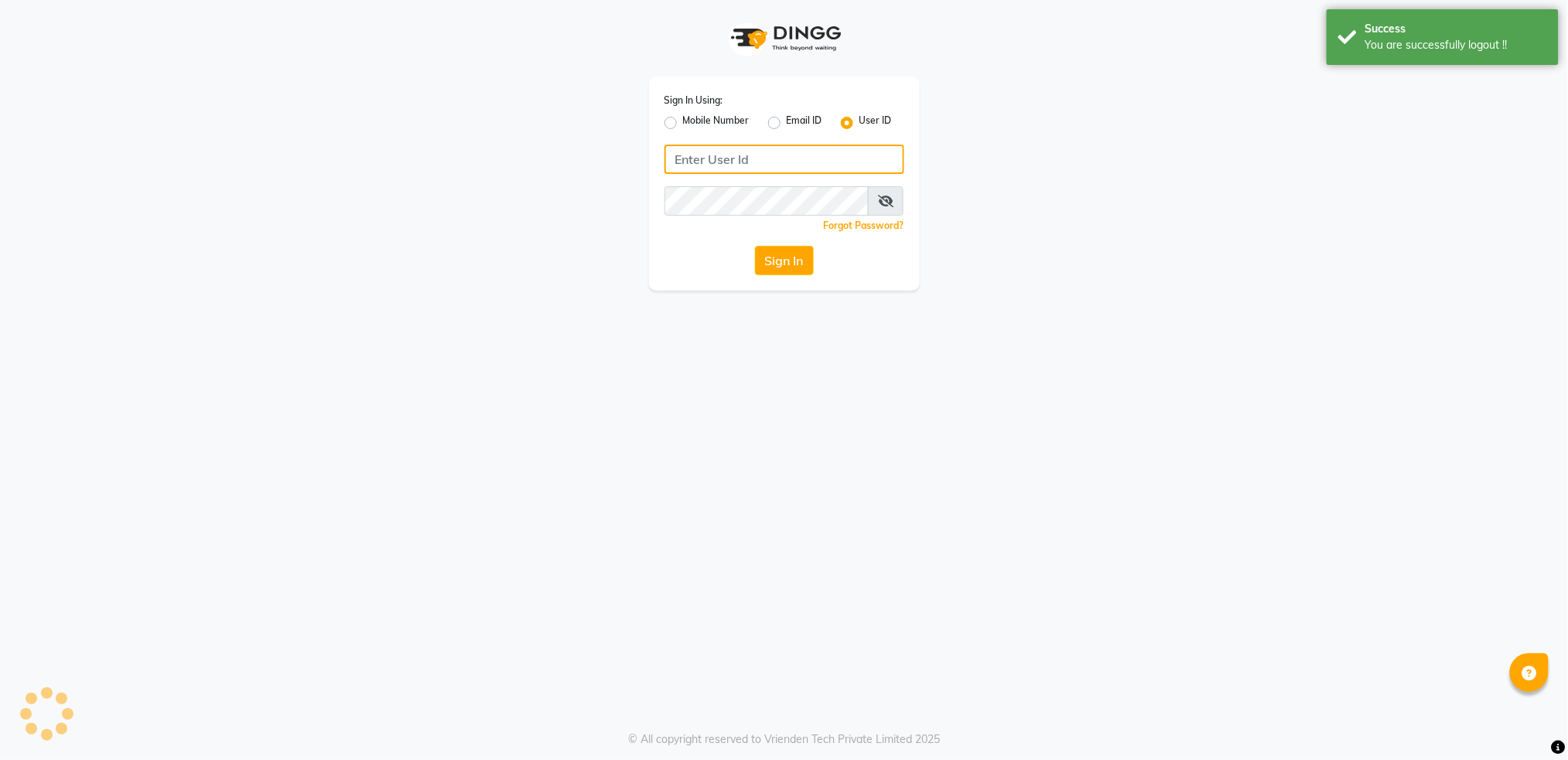
type input "502586105"
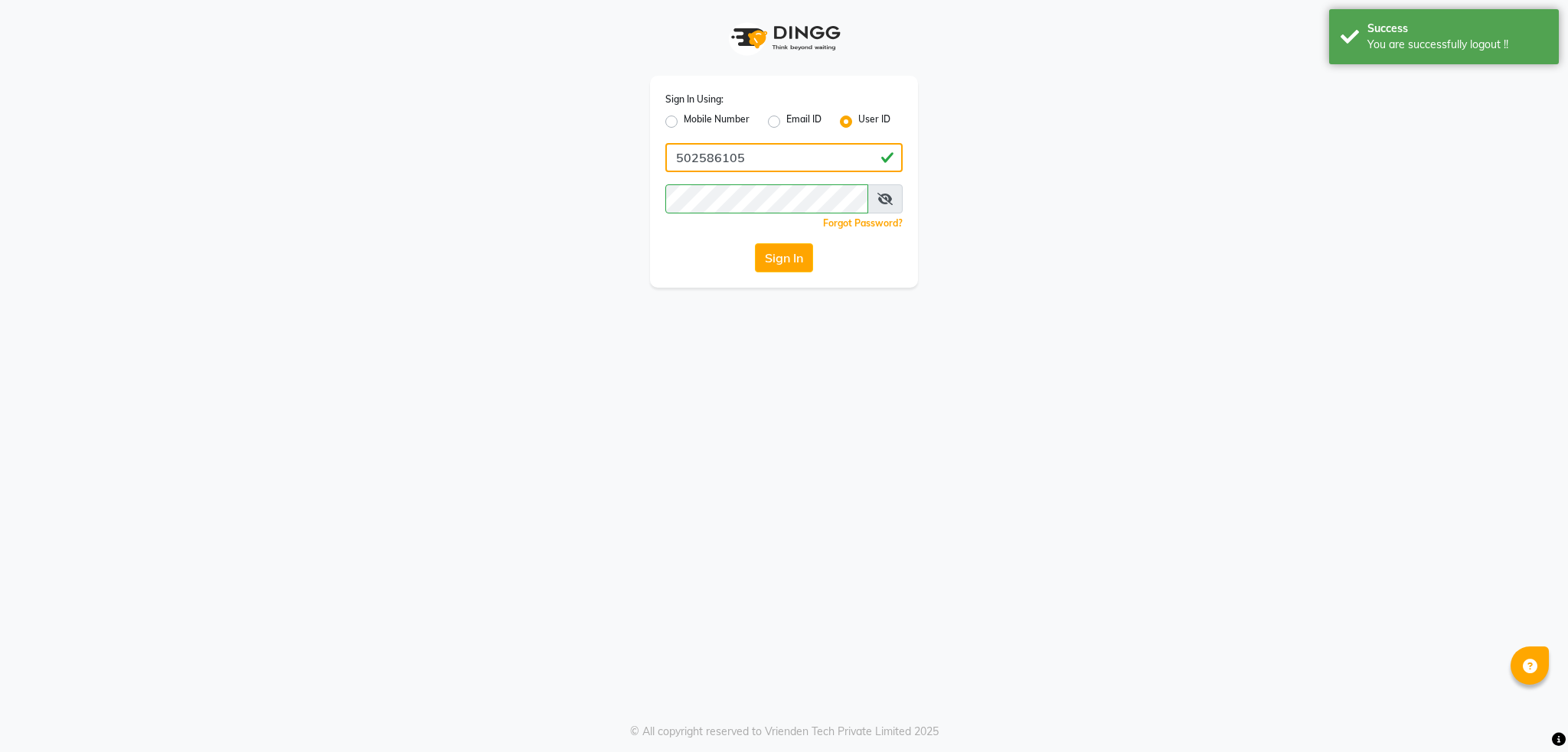
drag, startPoint x: 747, startPoint y: 155, endPoint x: 567, endPoint y: 136, distance: 181.0
click at [569, 145] on div "Sign In Using: Mobile Number Email ID User ID 502586105 Remember me Forgot Pass…" at bounding box center [784, 143] width 873 height 287
type input "ashtamudi"
click at [523, 203] on div "Sign In Using: Mobile Number Email ID User ID ashtamudi Remember me Forgot Pass…" at bounding box center [784, 143] width 873 height 287
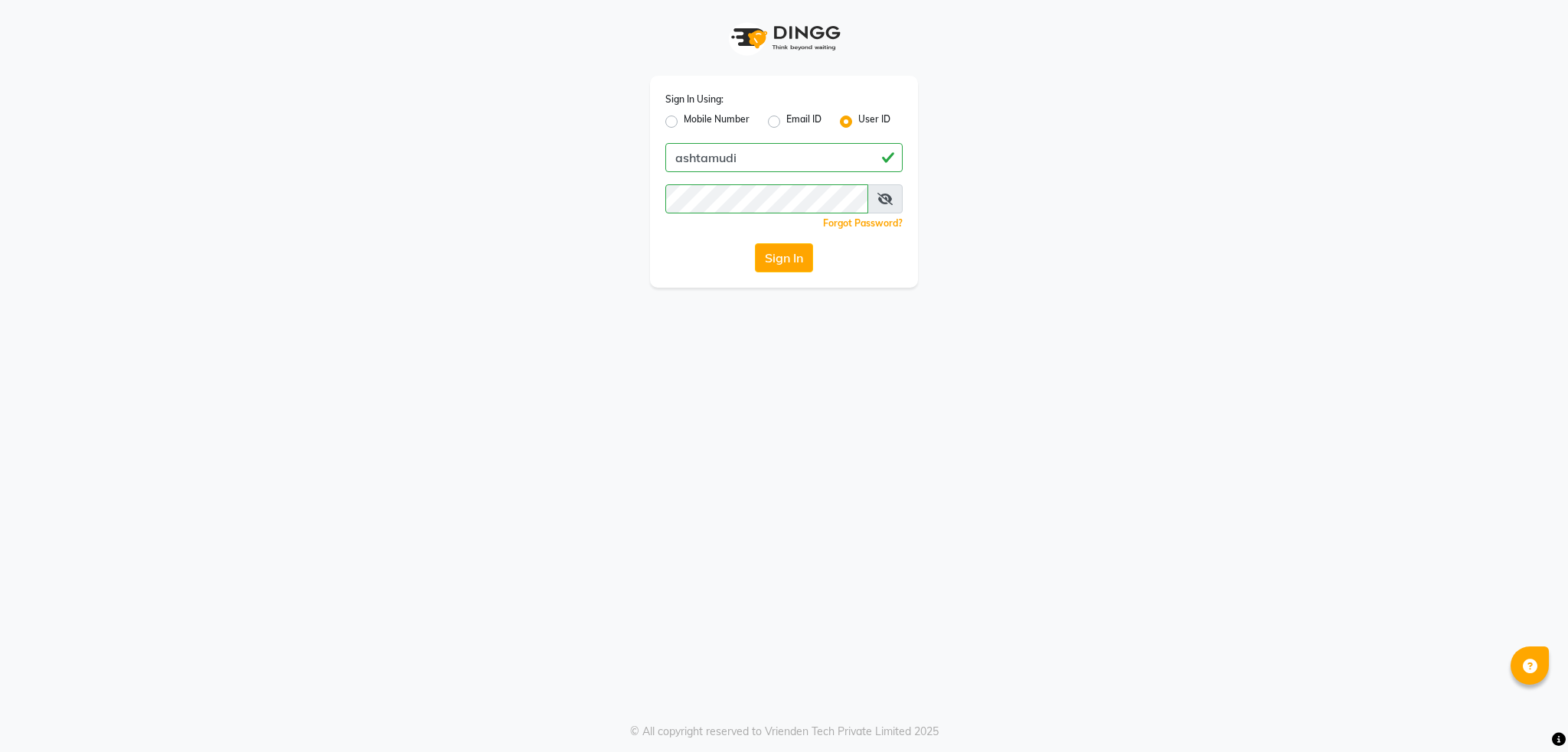
click at [633, 313] on div "Sign In Using: Mobile Number Email ID User ID ashtamudi Remember me Forgot Pass…" at bounding box center [784, 376] width 1568 height 752
click at [596, 385] on div "Sign In Using: Mobile Number Email ID User ID ashtamudi Remember me Forgot Pass…" at bounding box center [784, 376] width 1568 height 752
click at [789, 269] on button "Sign In" at bounding box center [784, 258] width 58 height 29
